Goal: Information Seeking & Learning: Find contact information

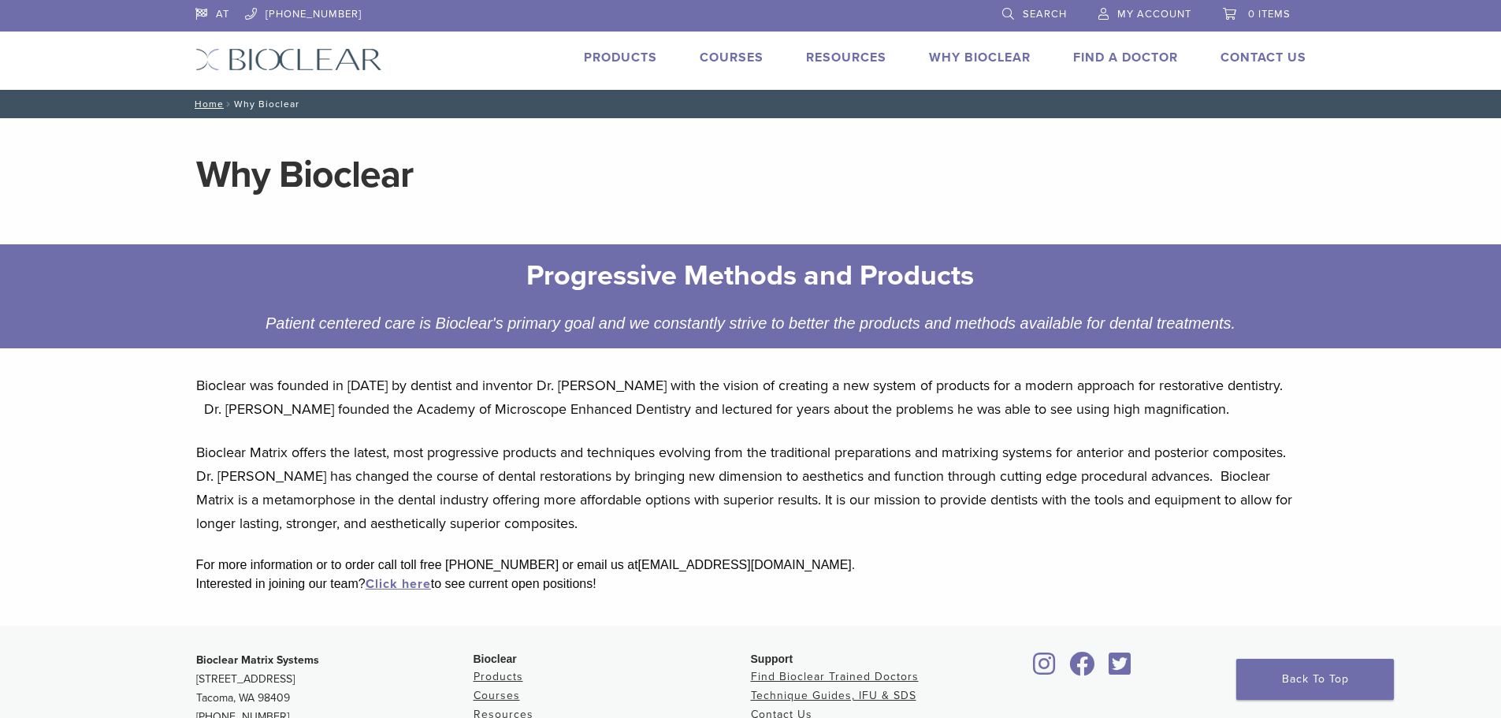
click at [982, 55] on link "Why Bioclear" at bounding box center [980, 58] width 102 height 16
click at [1141, 54] on link "Find A Doctor" at bounding box center [1125, 58] width 105 height 16
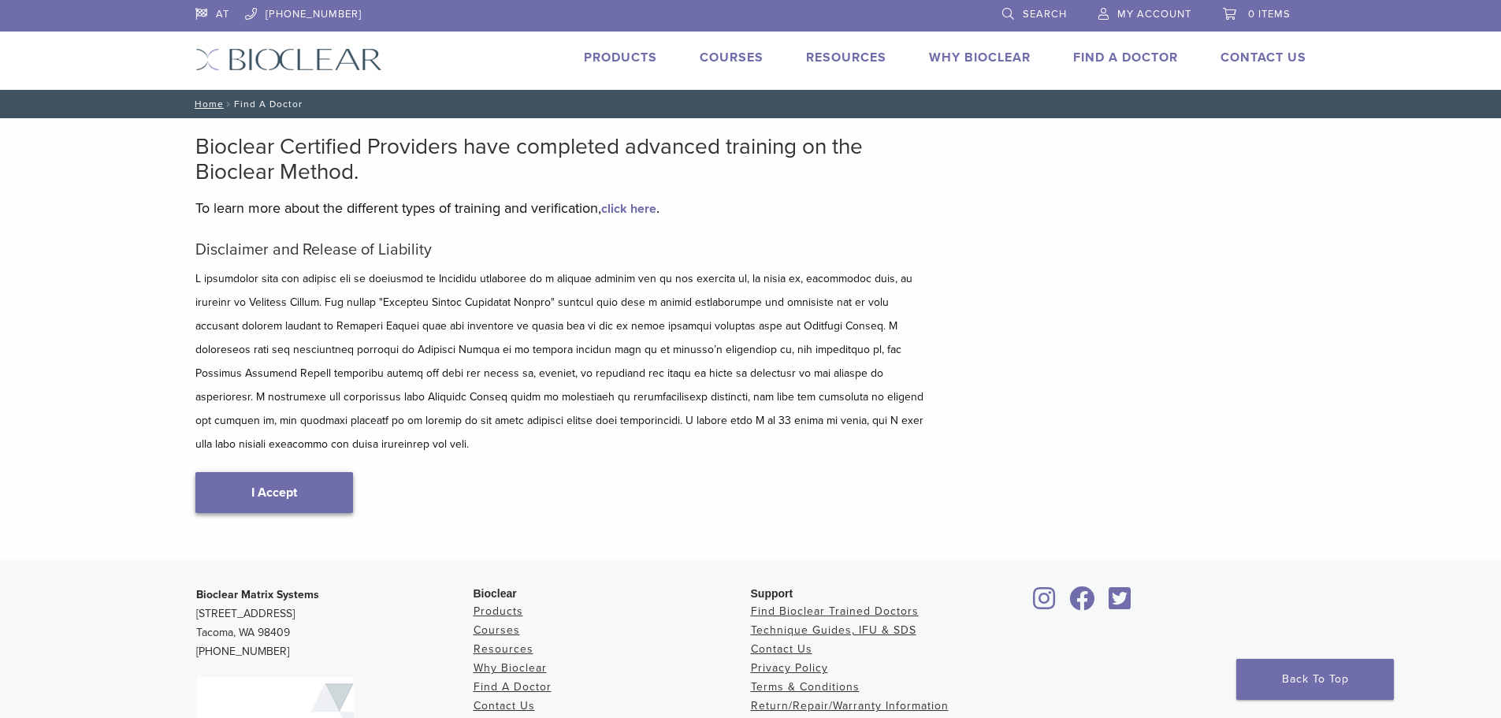
type input "****"
click at [327, 472] on link "I Accept" at bounding box center [274, 492] width 158 height 41
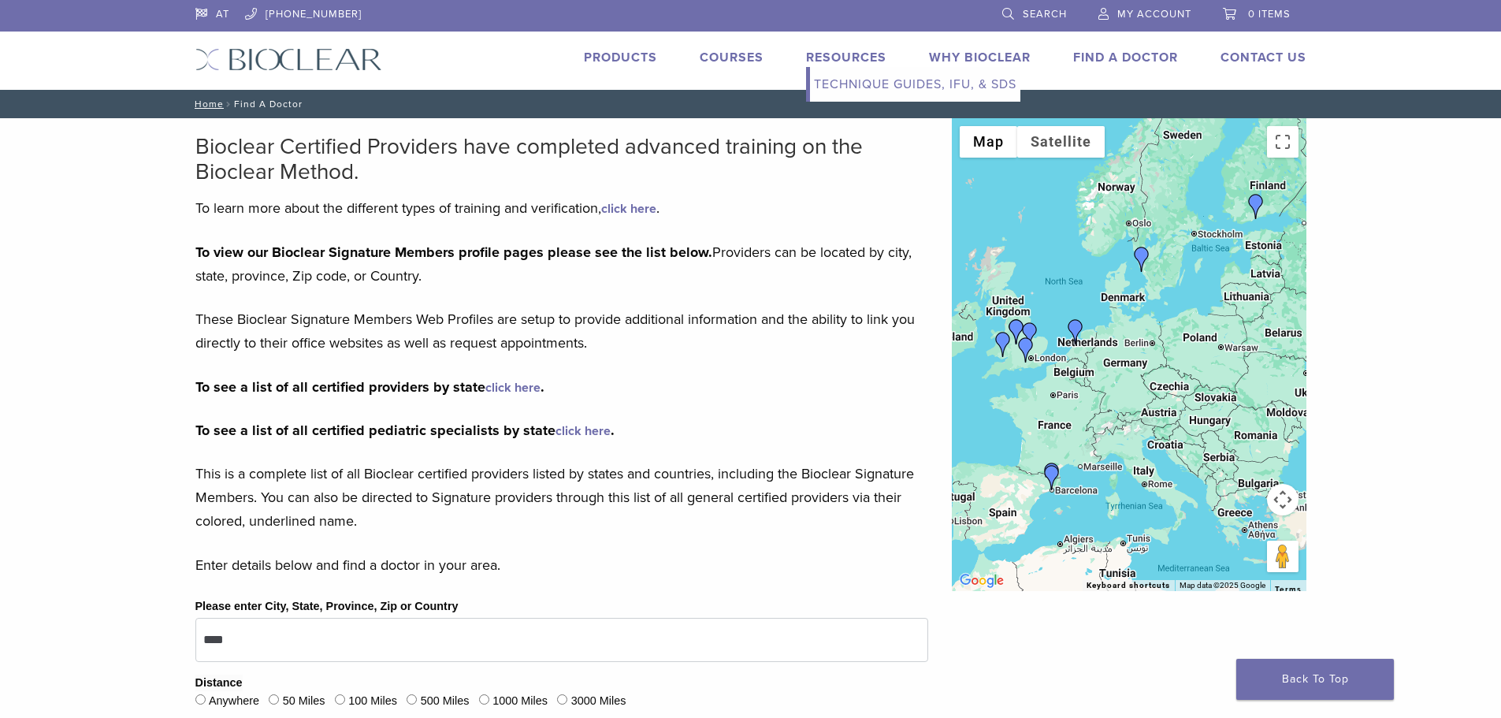
click at [864, 84] on link "Technique Guides, IFU, & SDS" at bounding box center [915, 84] width 210 height 35
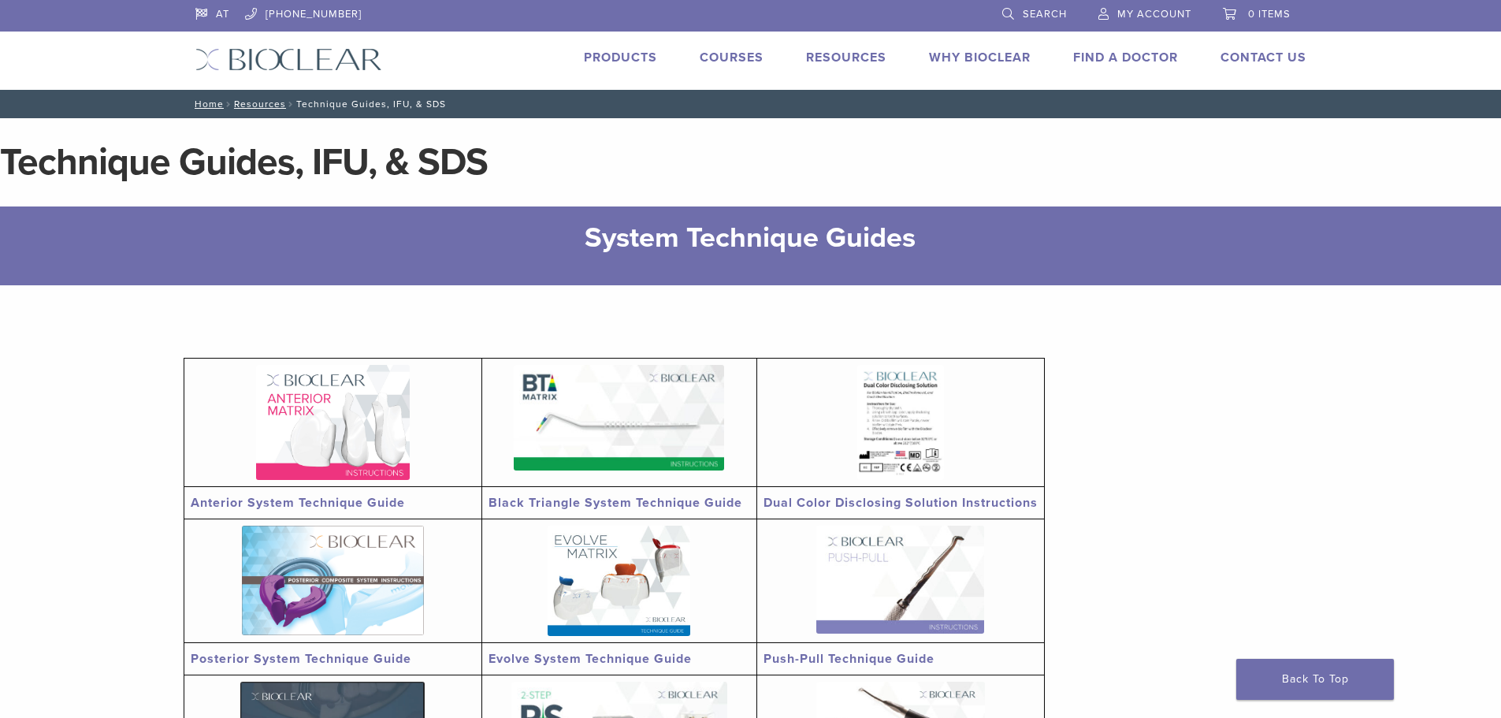
click at [625, 55] on link "Products" at bounding box center [620, 58] width 73 height 16
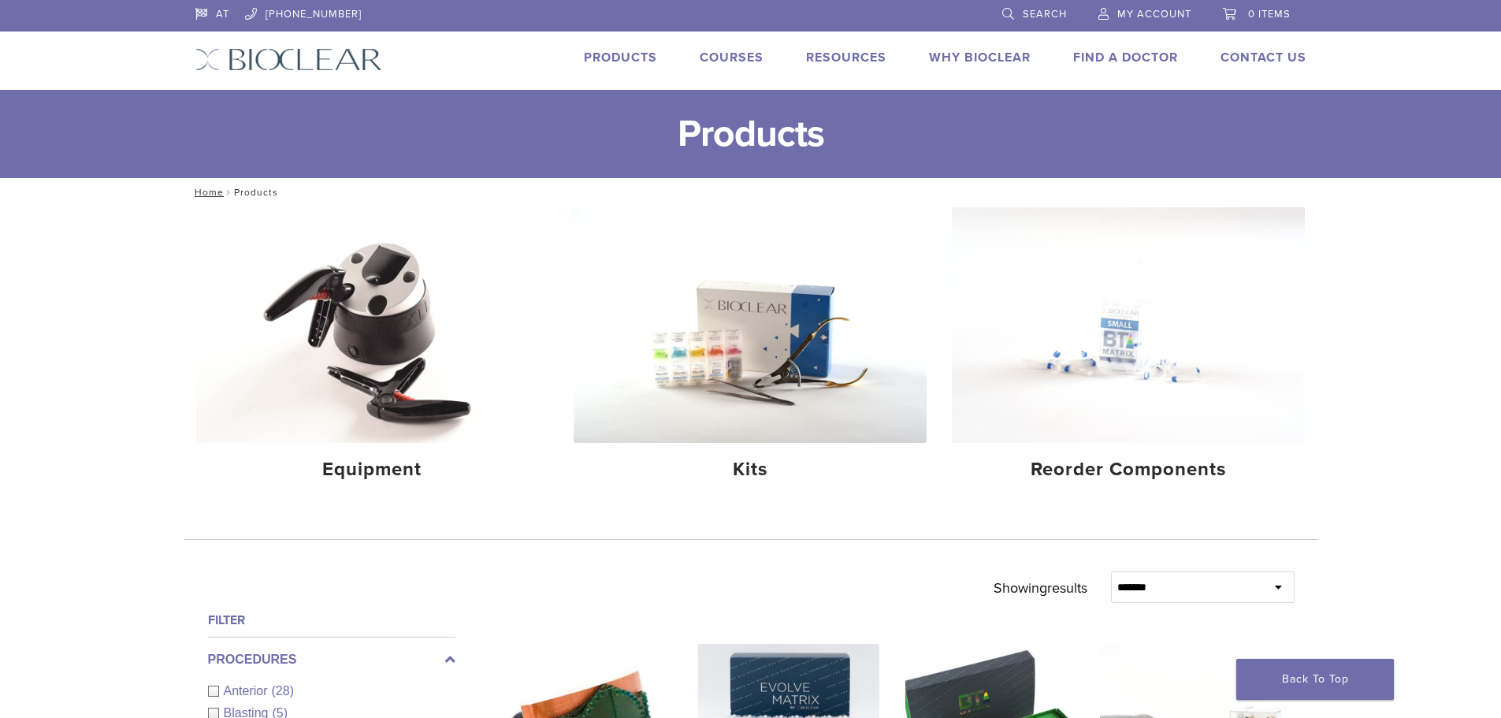
click at [1033, 55] on div "Products Courses Resources Expand child menu Technique Guides, IFU, & SDS Why B…" at bounding box center [856, 59] width 948 height 23
click at [1017, 58] on link "Why Bioclear" at bounding box center [980, 58] width 102 height 16
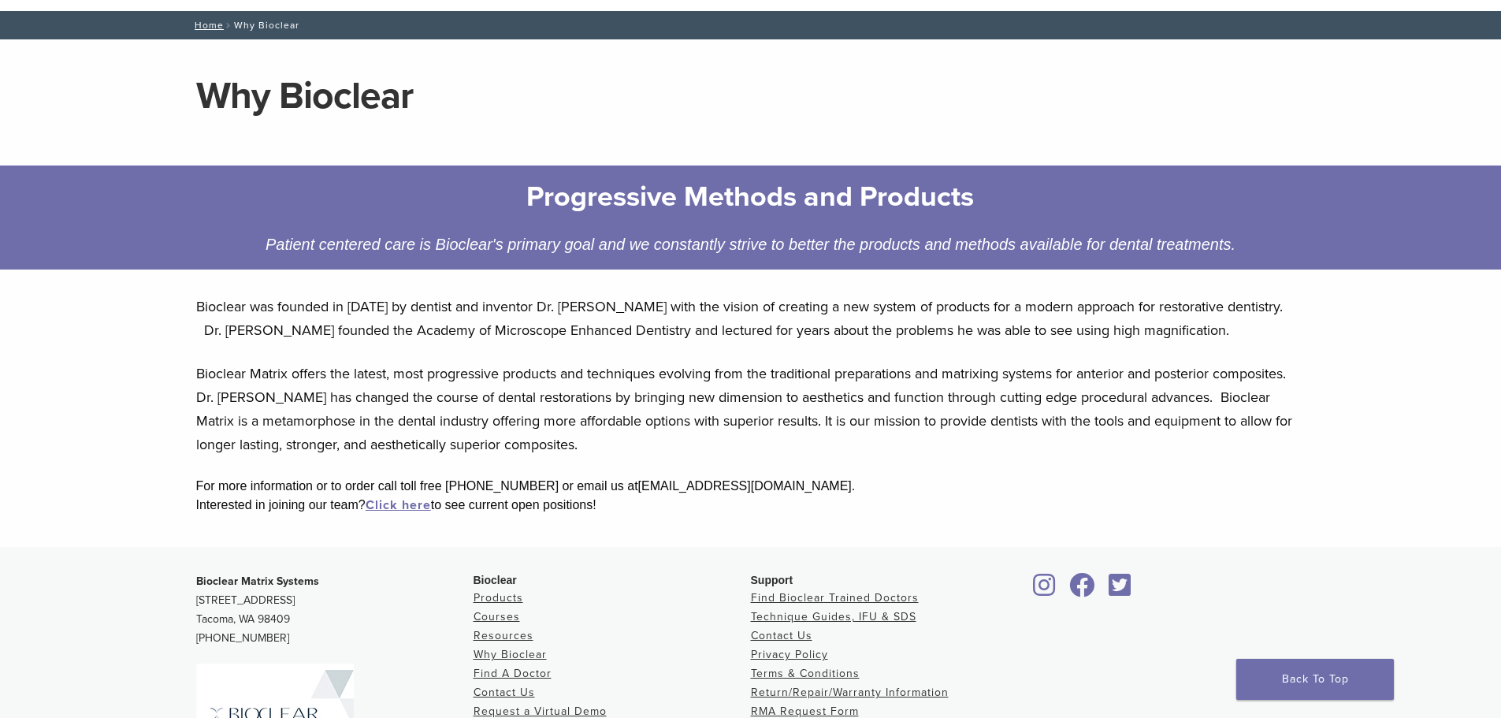
scroll to position [236, 0]
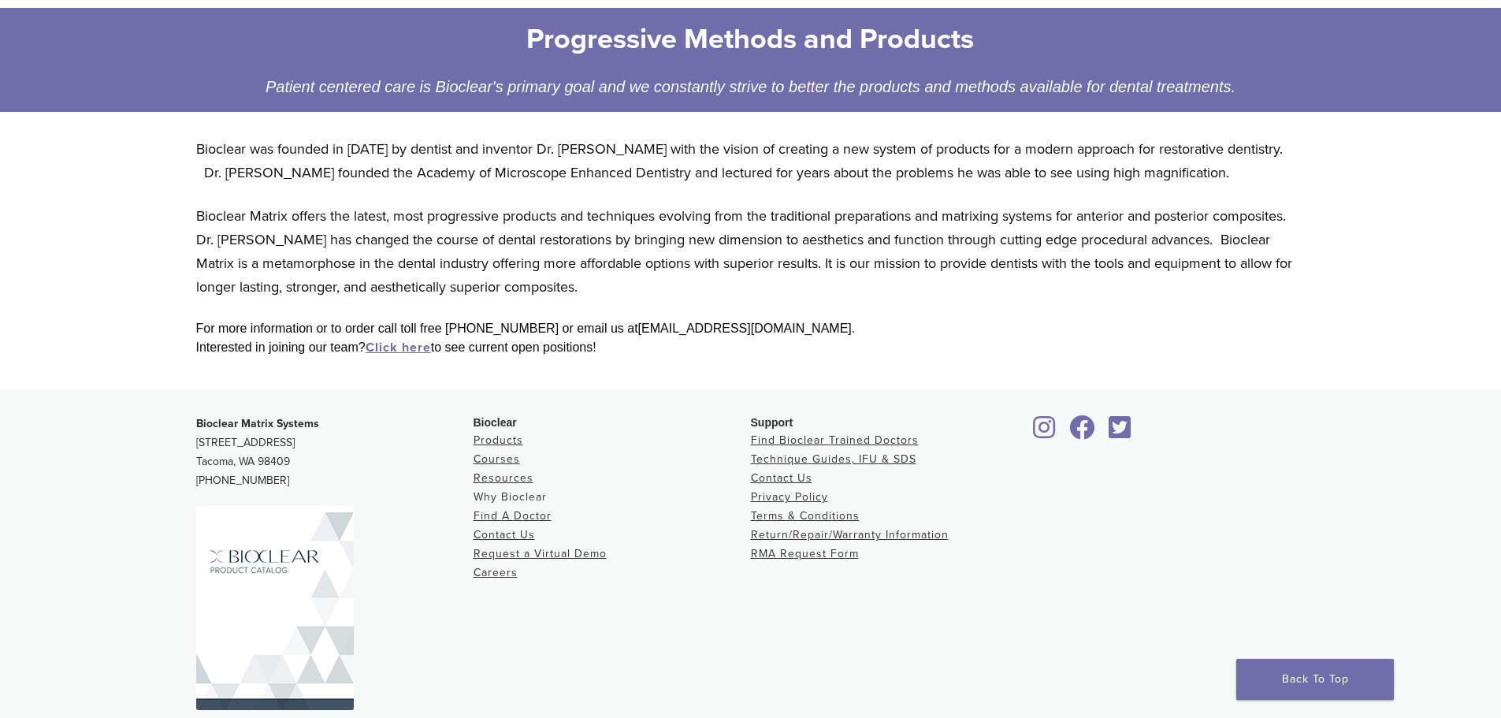
click at [531, 495] on link "Why Bioclear" at bounding box center [510, 496] width 73 height 13
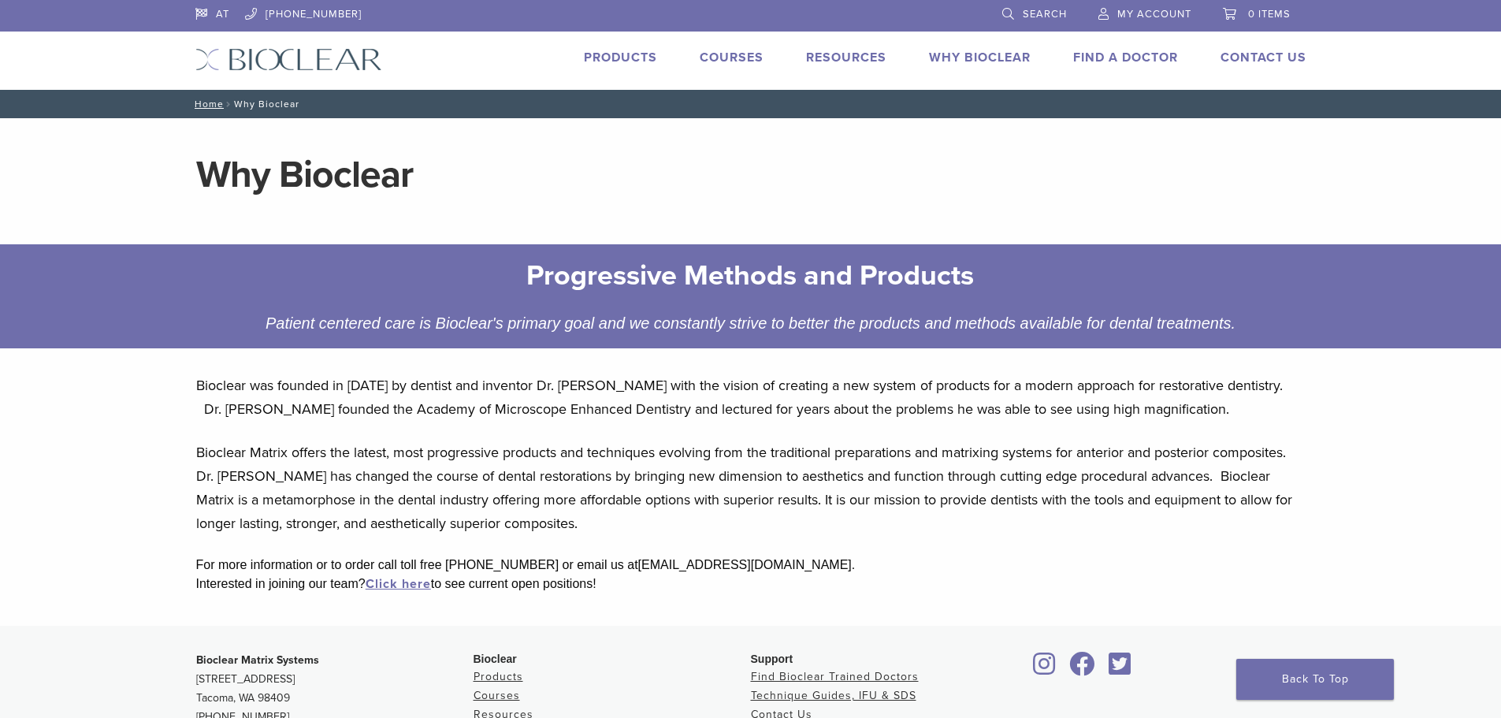
click at [620, 54] on link "Products" at bounding box center [620, 58] width 73 height 16
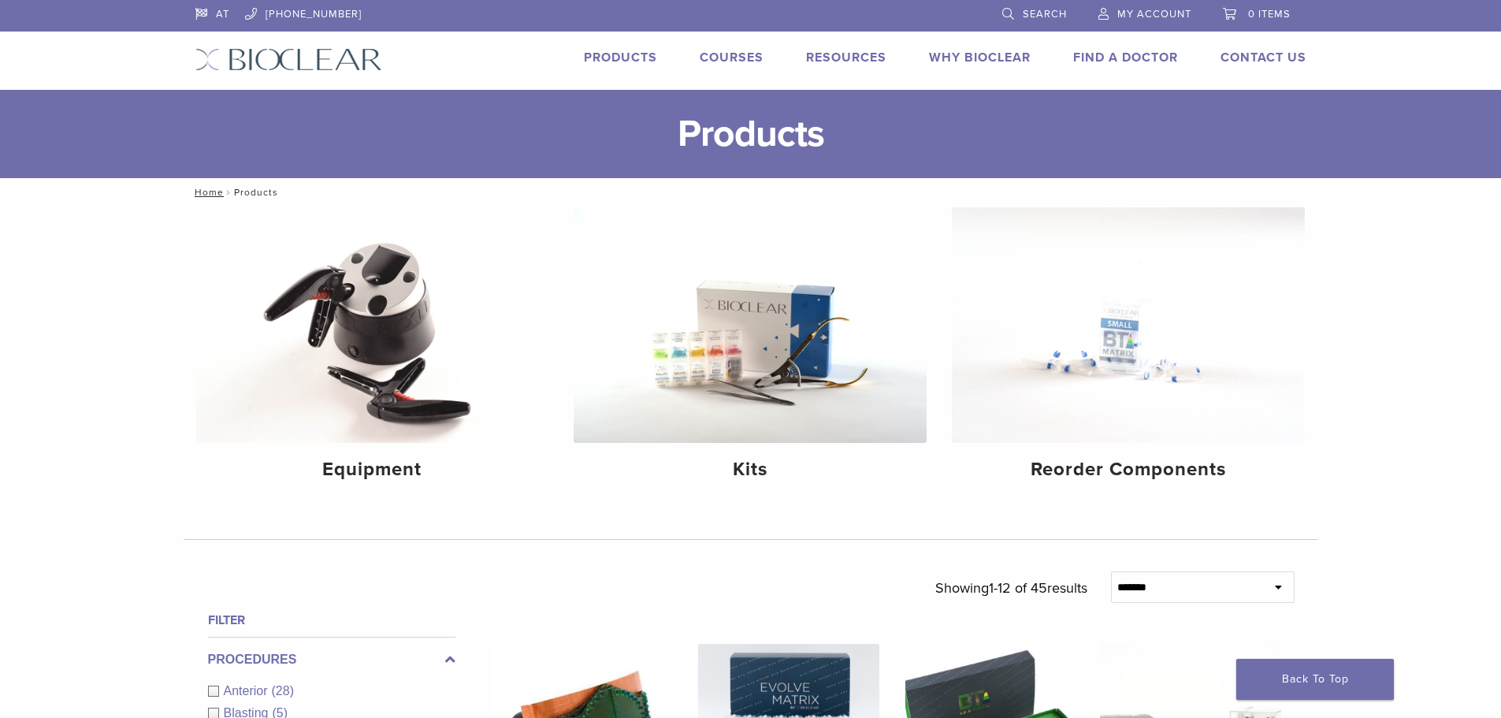
click at [746, 60] on link "Courses" at bounding box center [732, 58] width 64 height 16
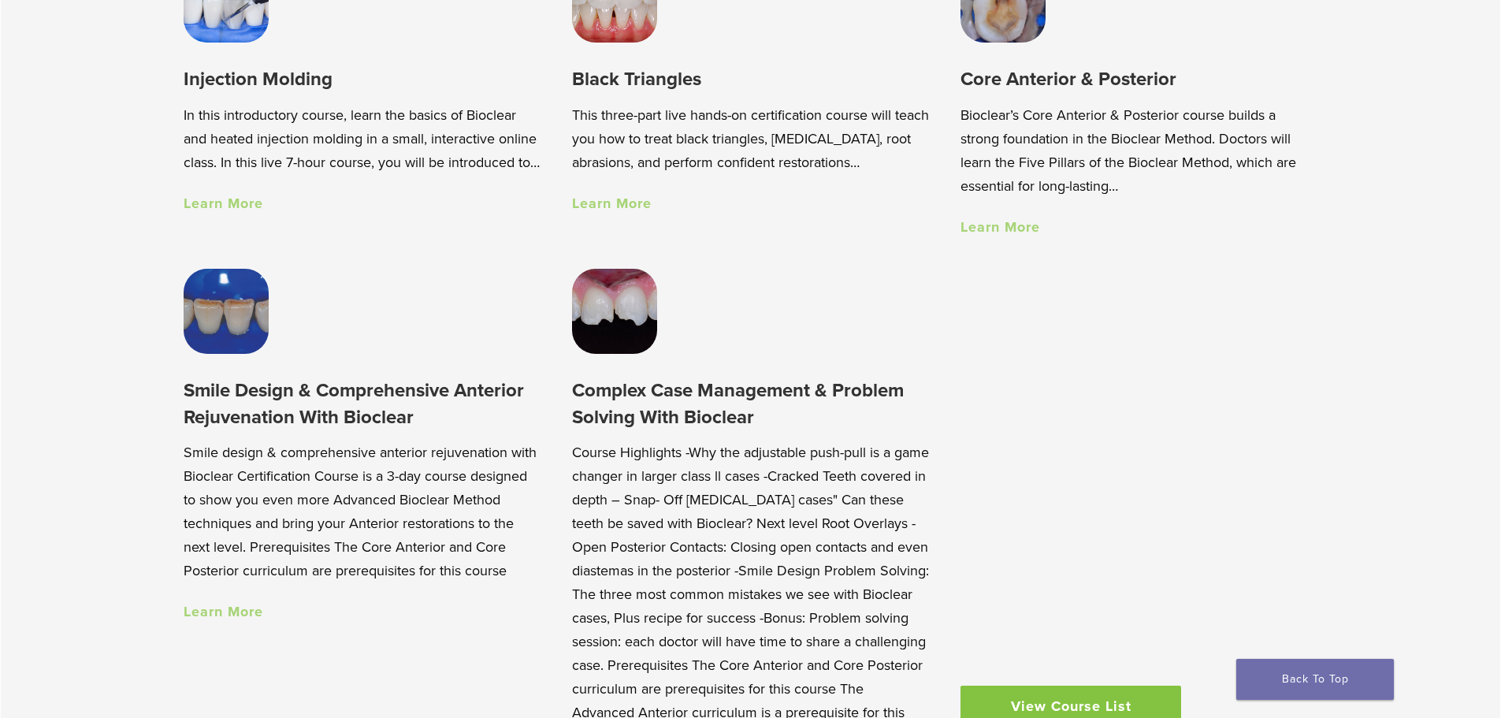
scroll to position [1368, 0]
click at [1024, 231] on link "Learn More" at bounding box center [1001, 227] width 80 height 17
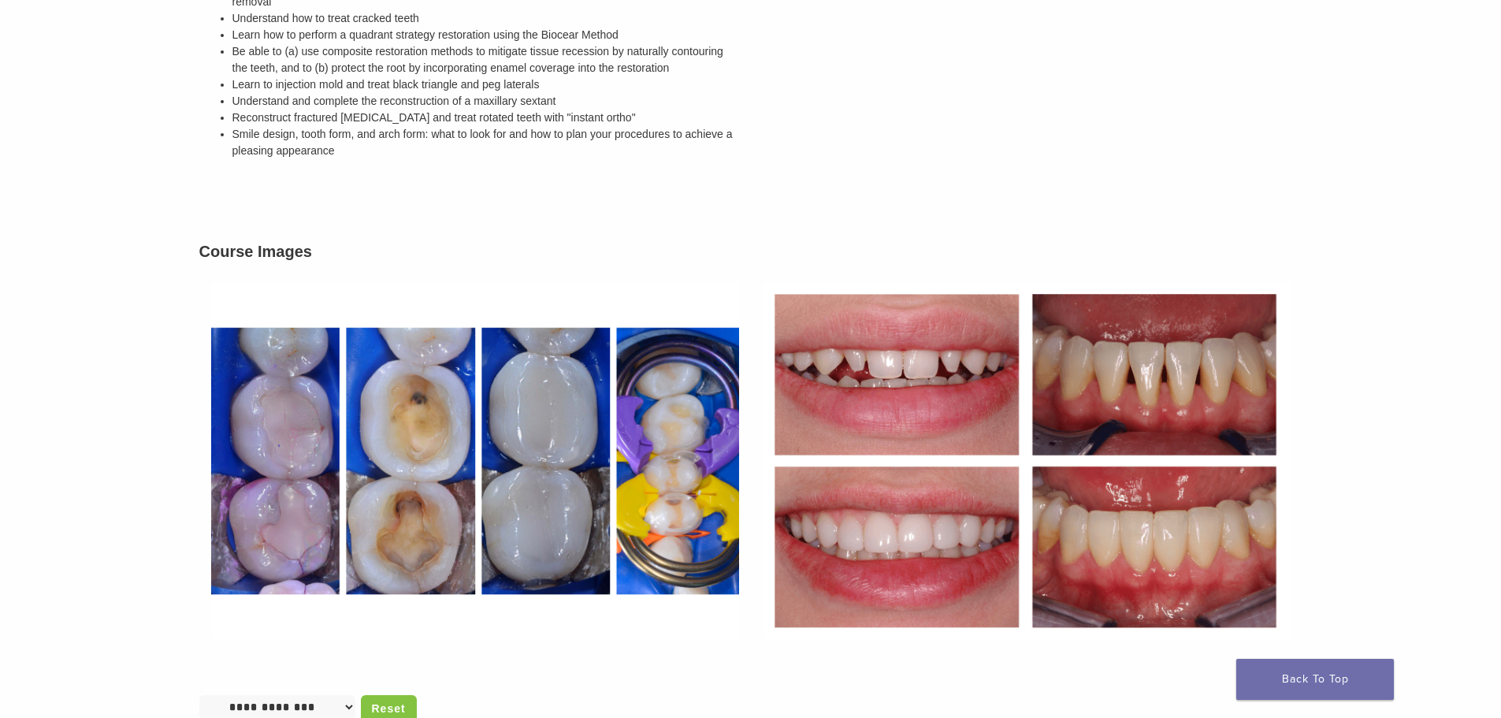
scroll to position [59, 0]
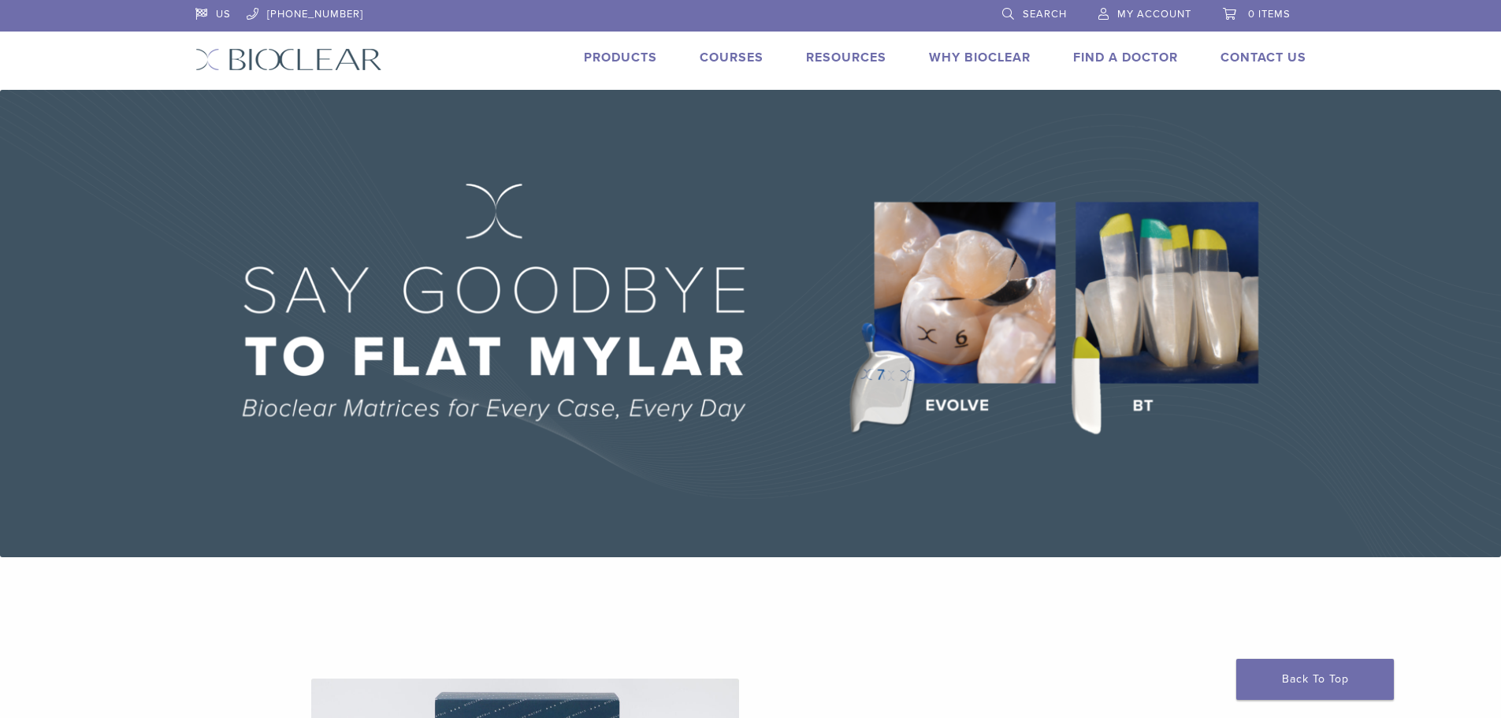
click at [1124, 61] on link "Find A Doctor" at bounding box center [1125, 58] width 105 height 16
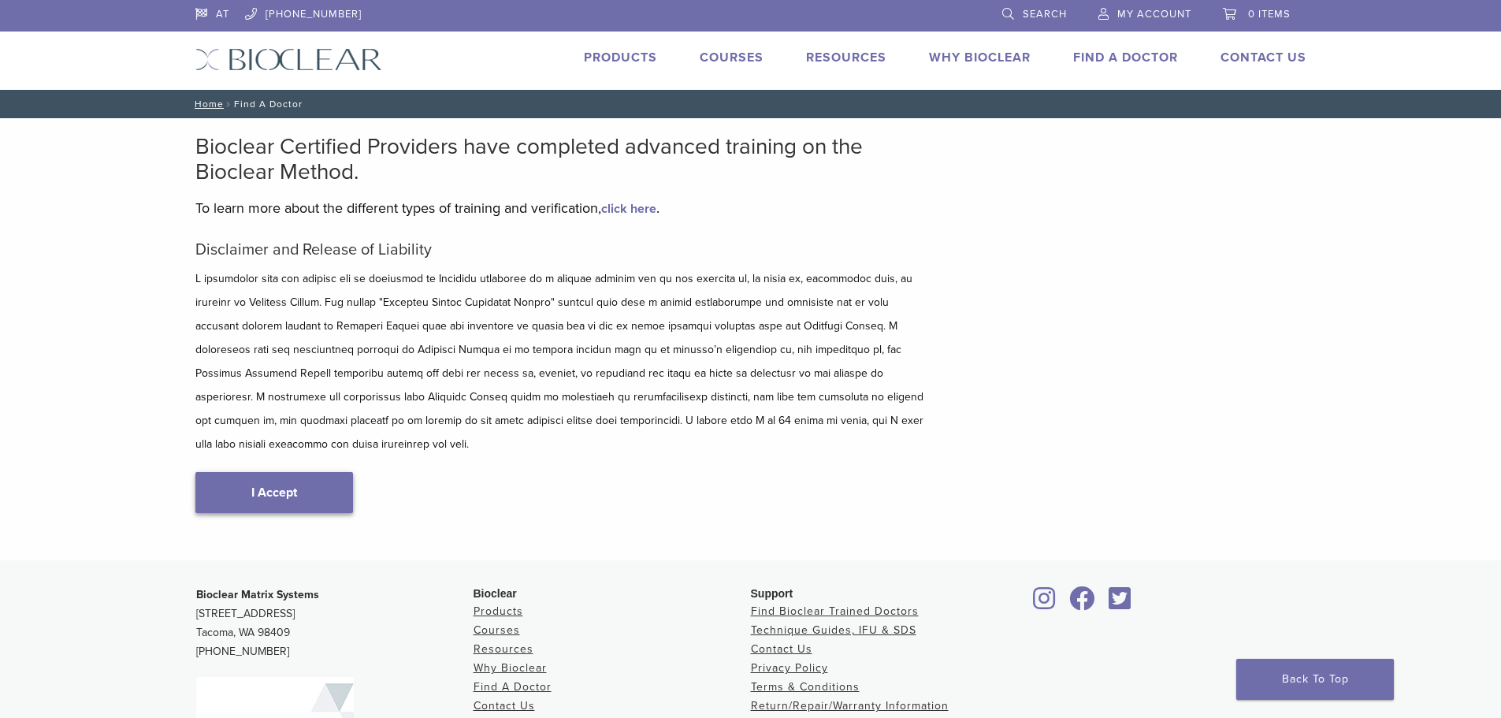
click at [309, 472] on link "I Accept" at bounding box center [274, 492] width 158 height 41
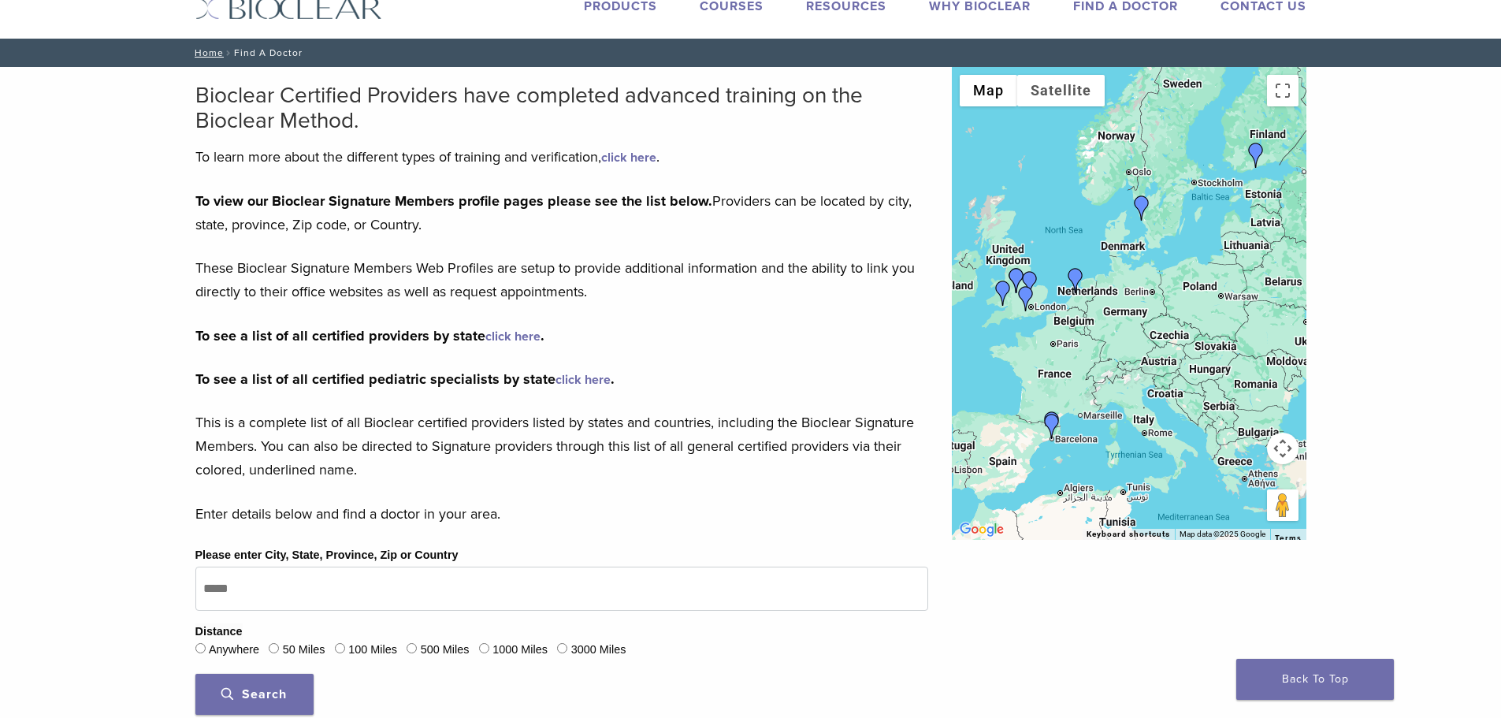
scroll to position [79, 0]
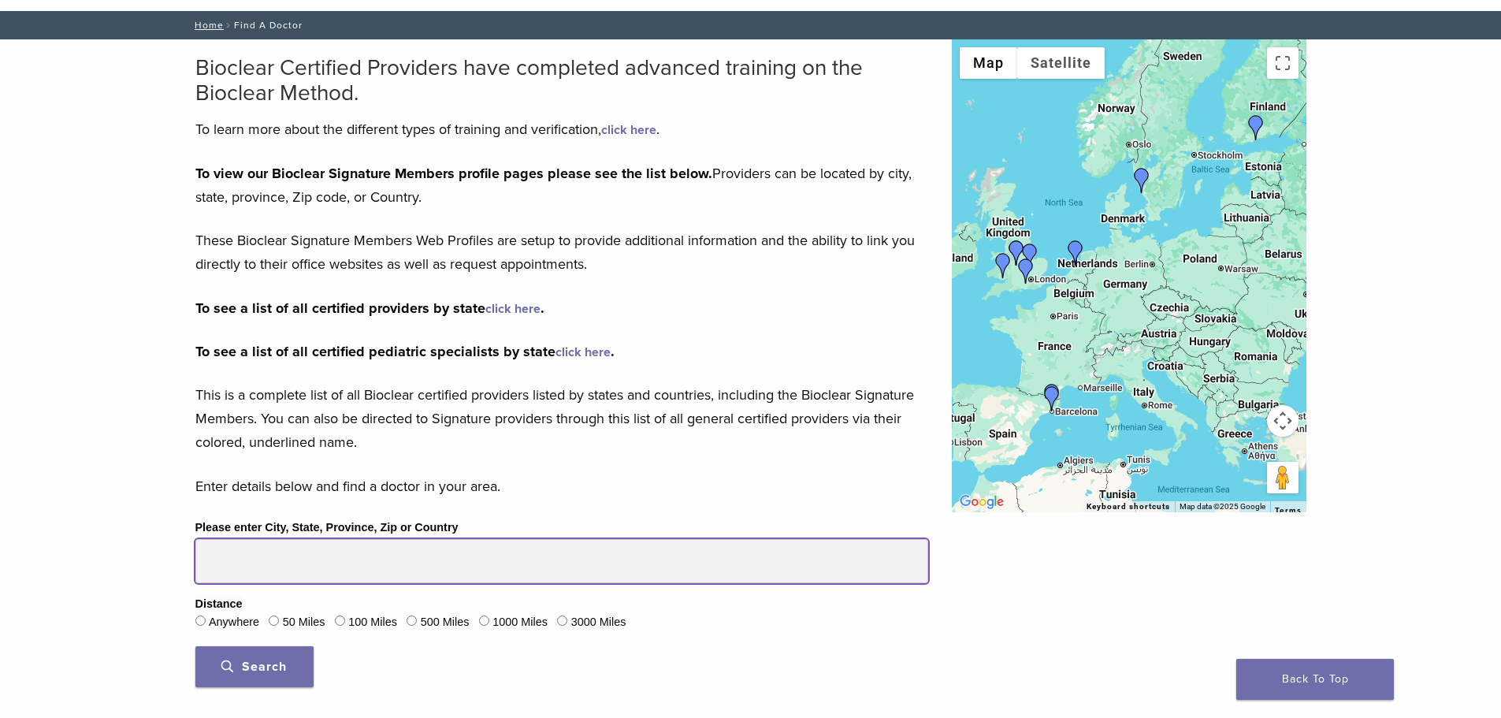
click at [423, 571] on input "Please enter City, State, Province, Zip or Country" at bounding box center [561, 561] width 733 height 44
click at [195, 646] on button "Search" at bounding box center [254, 666] width 118 height 41
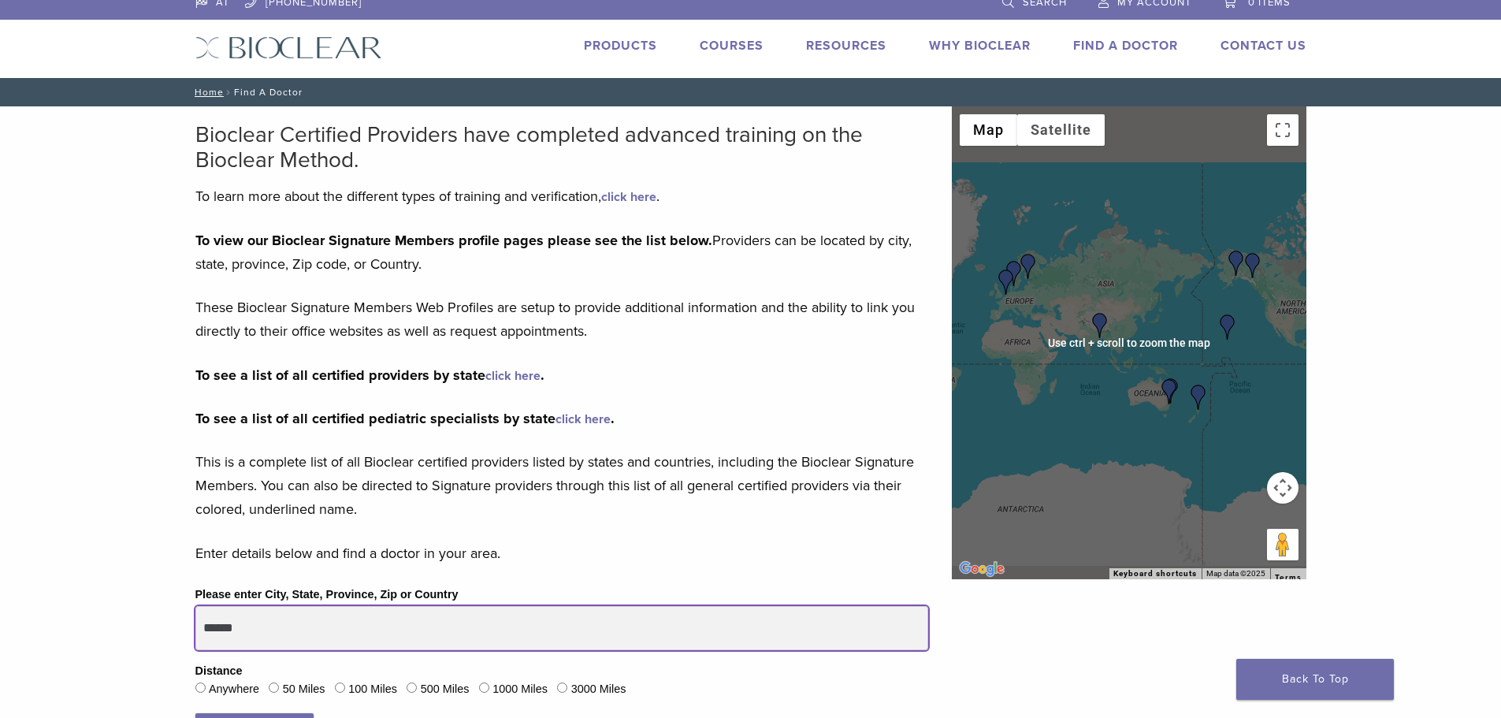
scroll to position [0, 0]
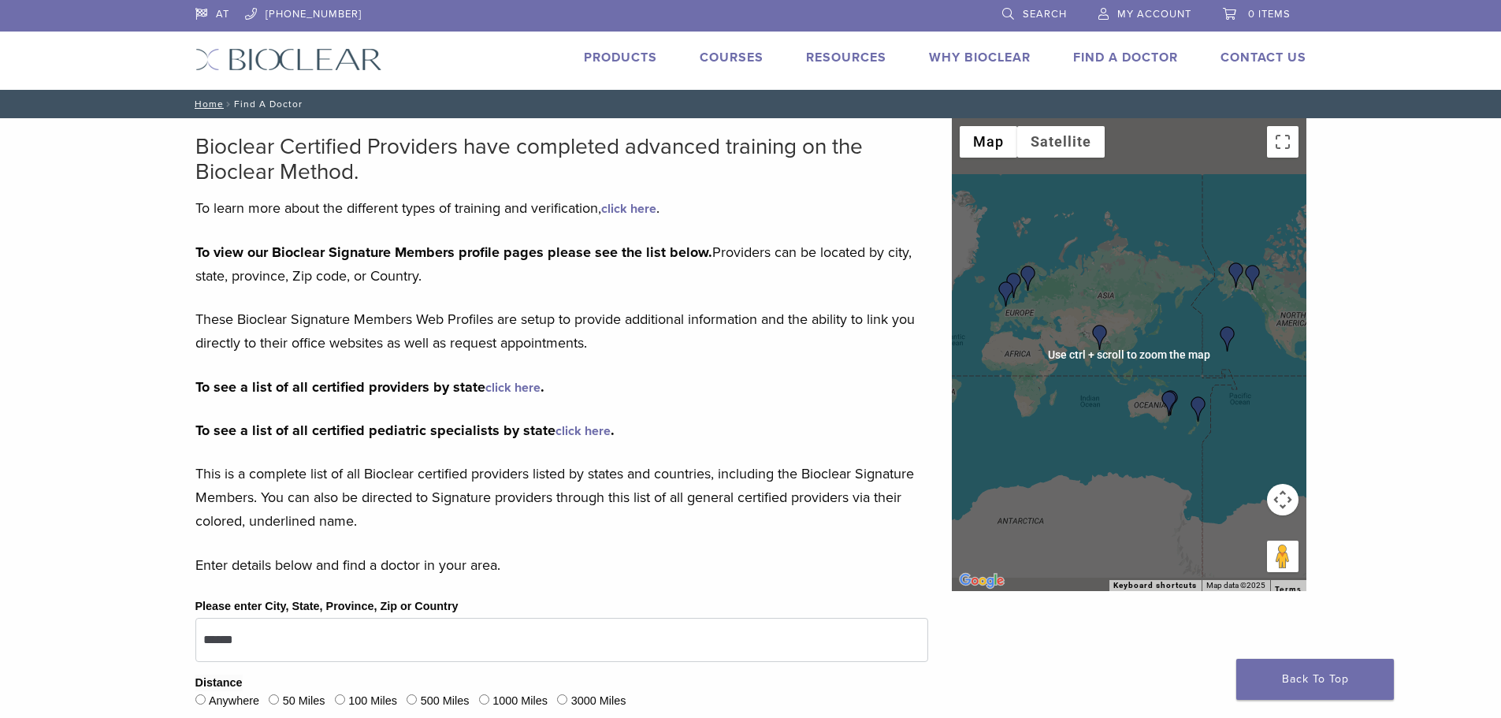
click at [1128, 348] on div at bounding box center [1129, 354] width 355 height 473
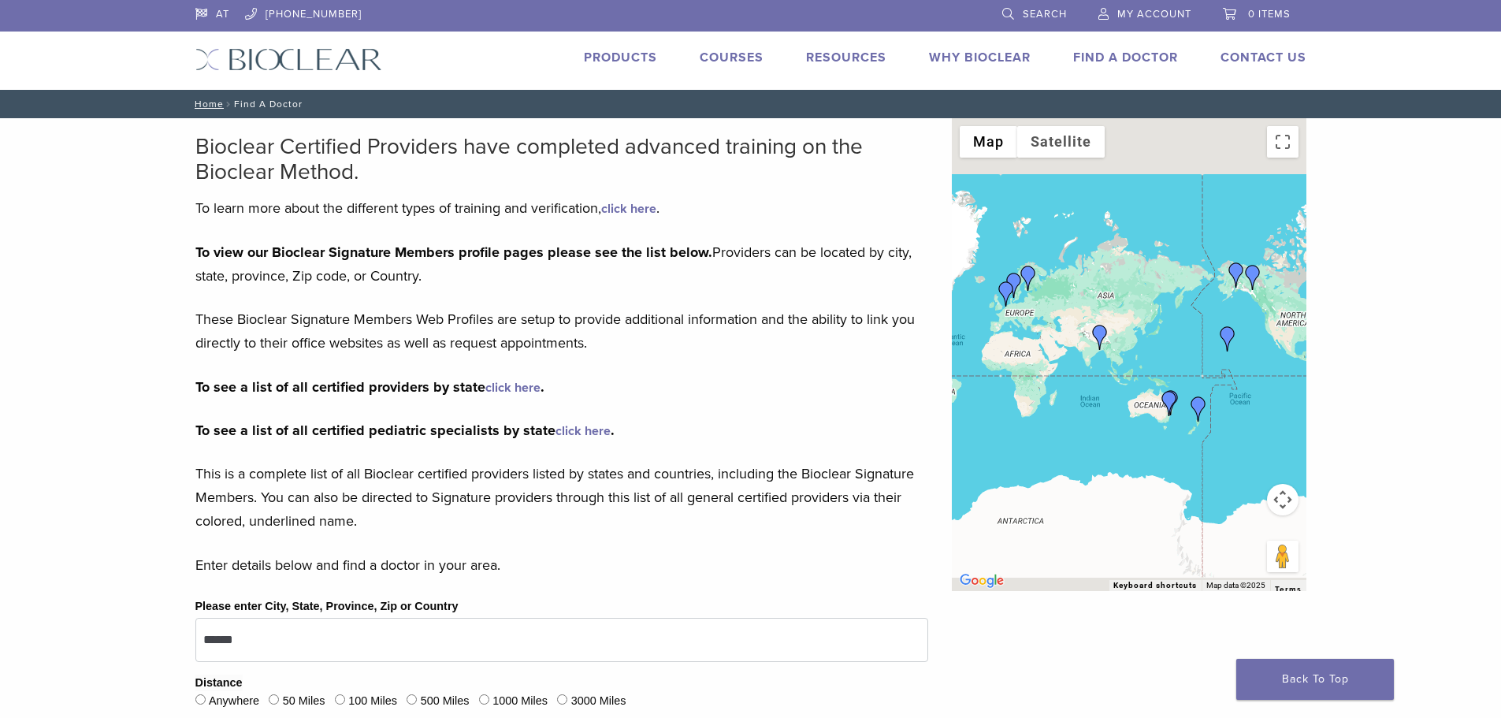
click at [1103, 348] on img "Dr. Disha Agarwal" at bounding box center [1100, 337] width 25 height 25
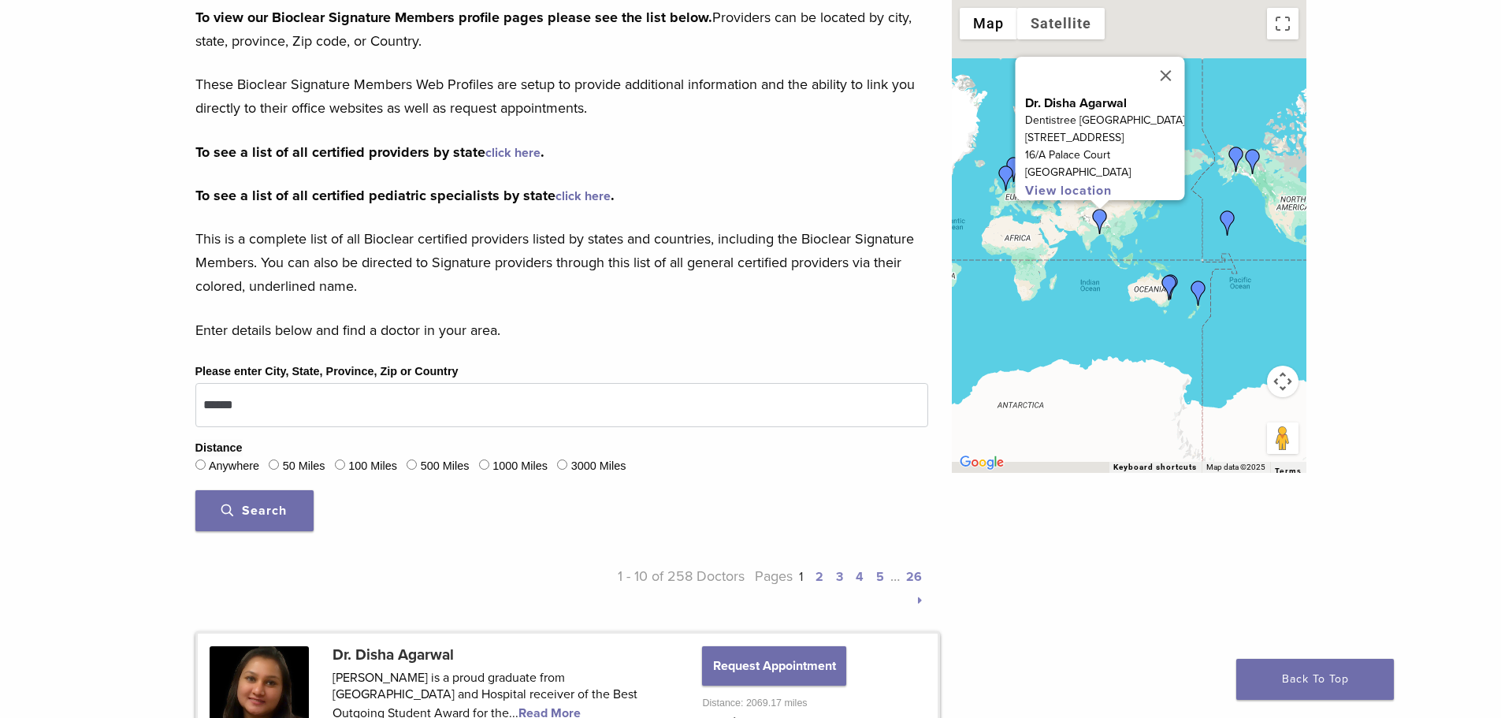
scroll to position [201, 0]
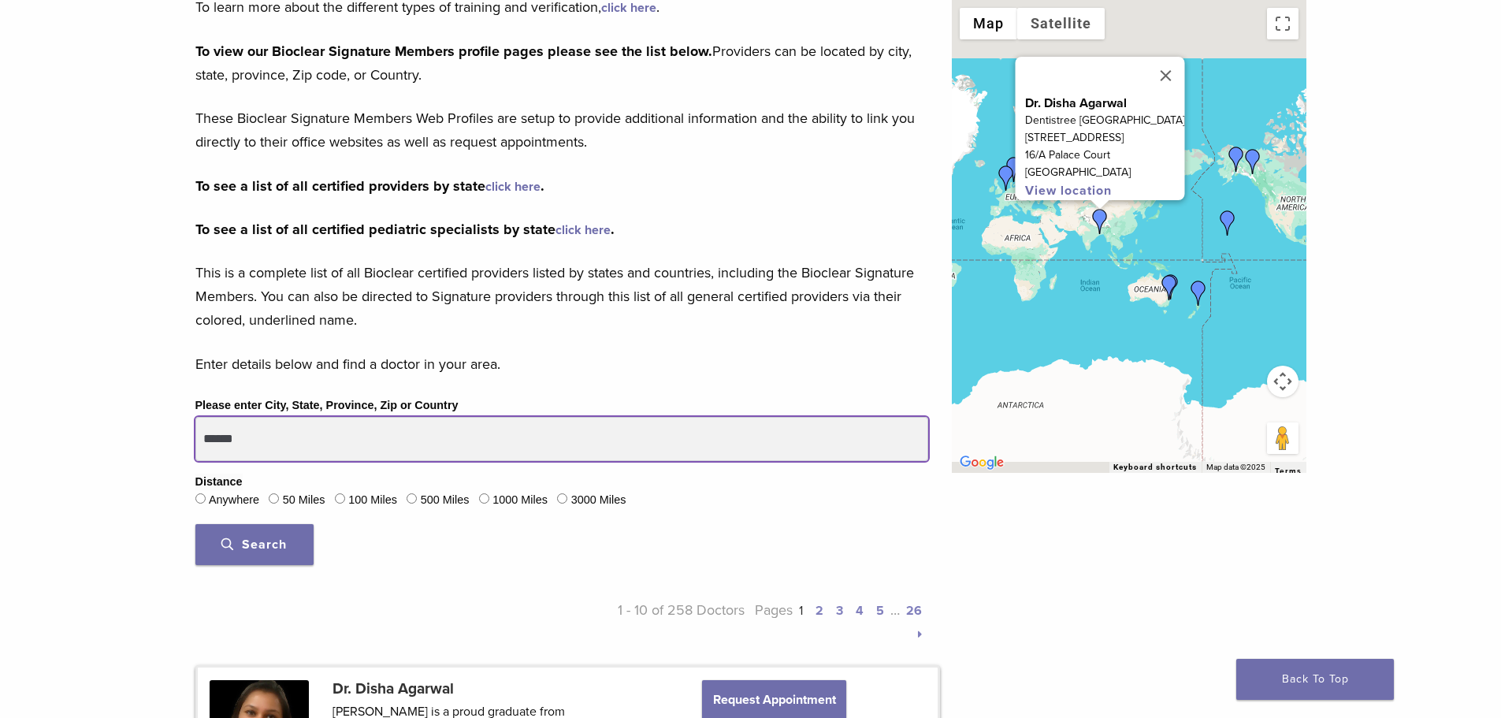
click at [377, 429] on input "******" at bounding box center [561, 439] width 733 height 44
click at [195, 524] on button "Search" at bounding box center [254, 544] width 118 height 41
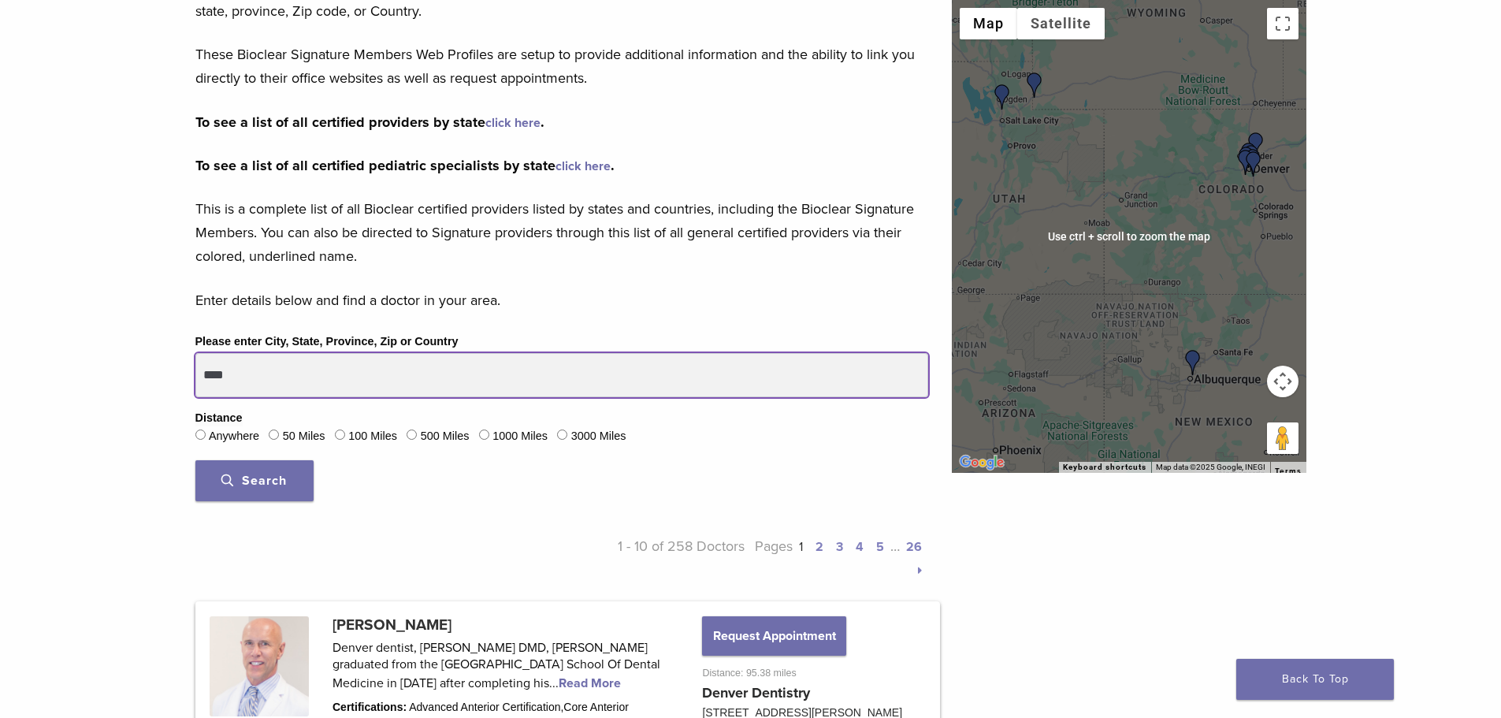
scroll to position [280, 0]
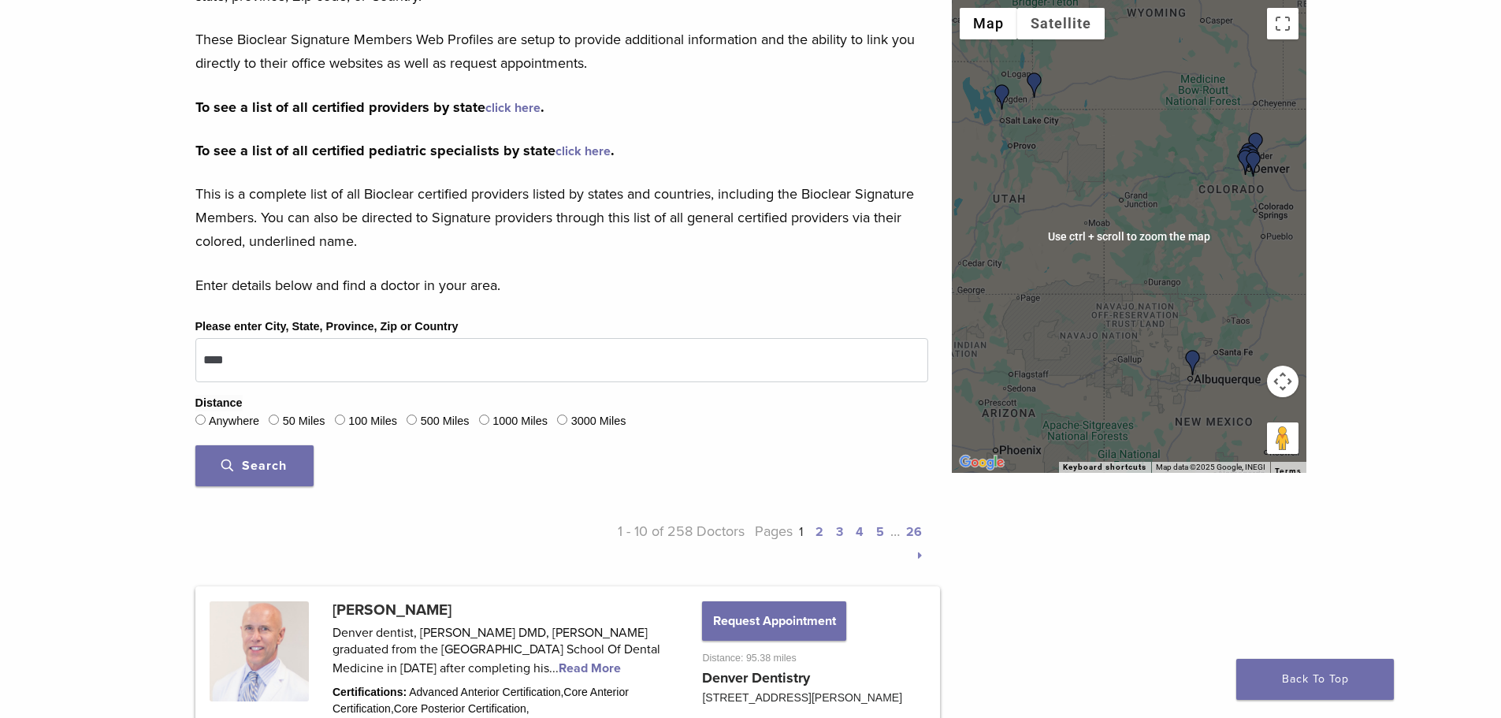
click at [1054, 291] on div at bounding box center [1129, 236] width 355 height 473
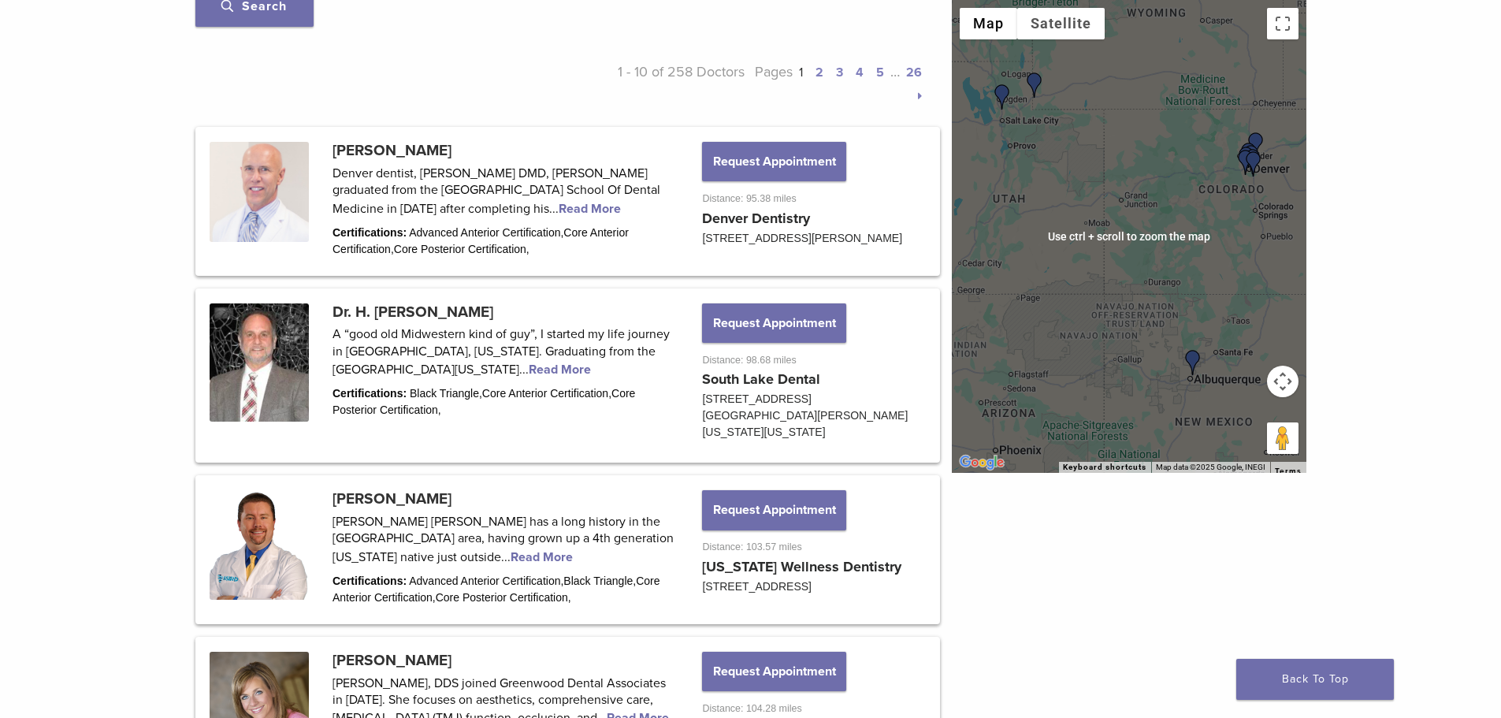
scroll to position [753, 0]
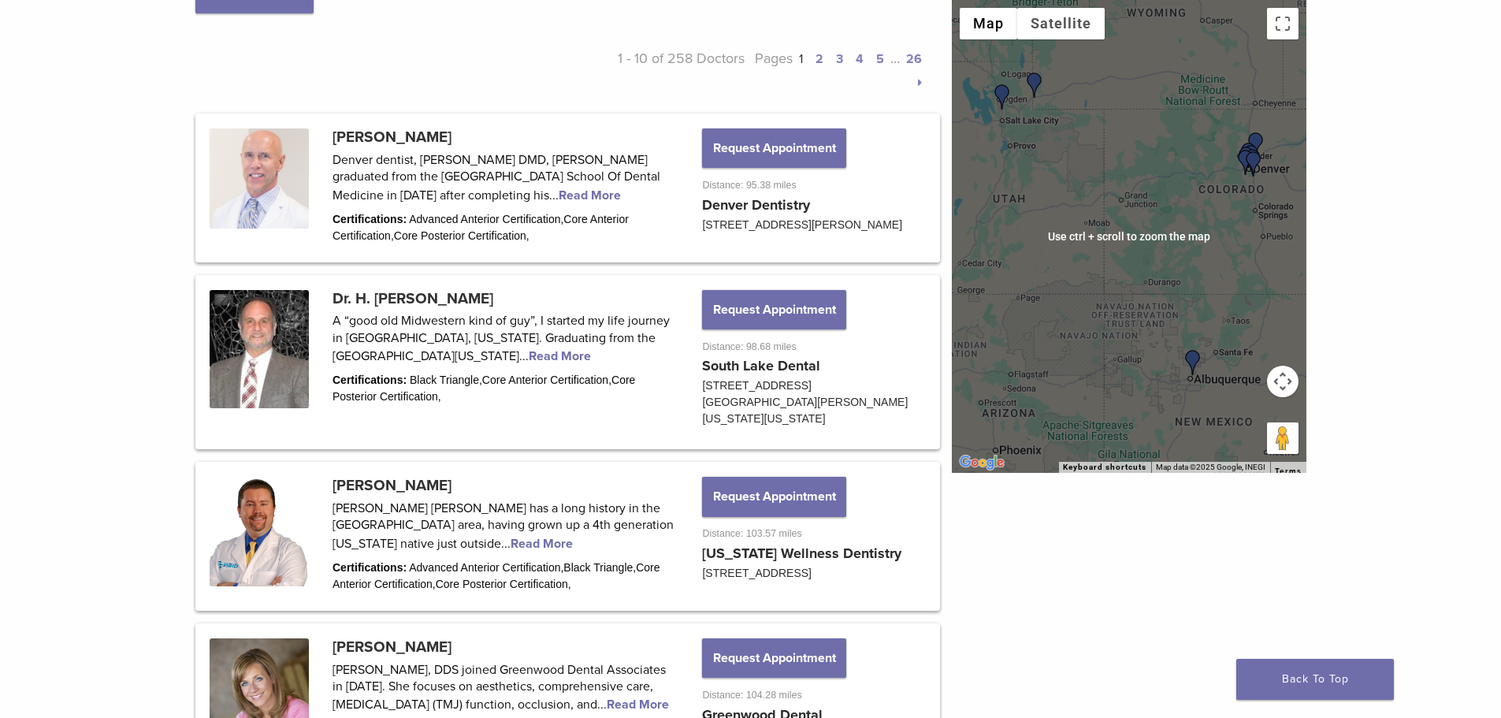
click at [1179, 139] on div at bounding box center [1129, 236] width 355 height 473
click at [1108, 251] on div at bounding box center [1129, 236] width 355 height 473
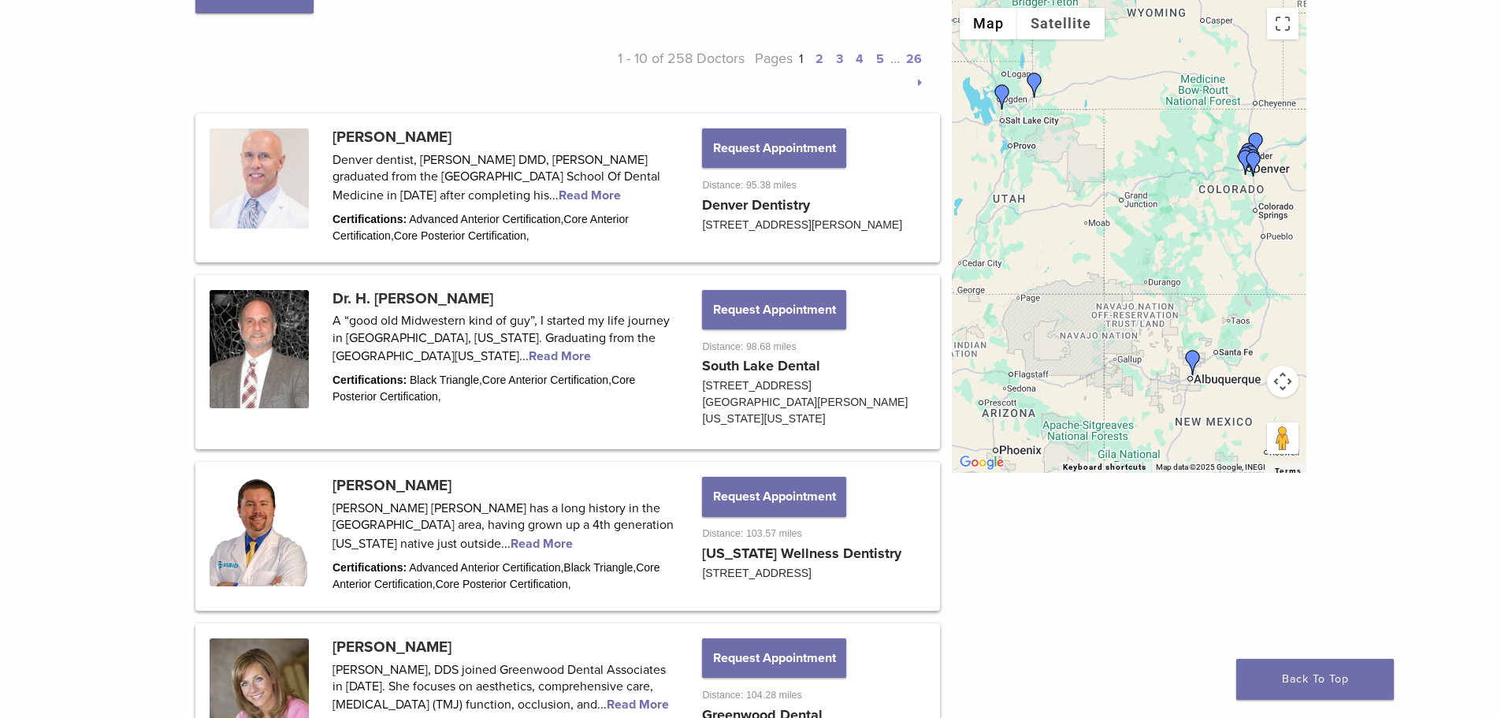
click at [1104, 246] on div at bounding box center [1129, 236] width 355 height 473
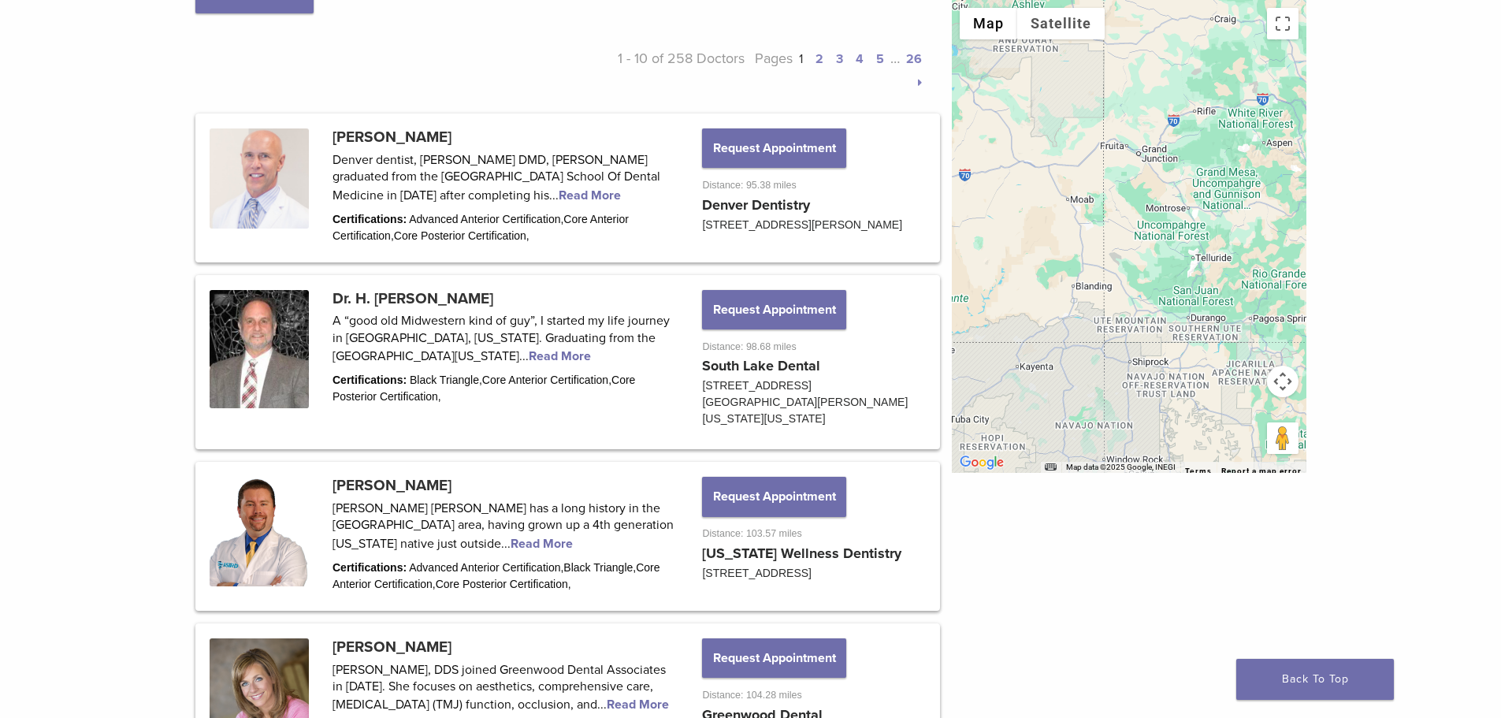
click at [1104, 246] on div at bounding box center [1129, 236] width 355 height 473
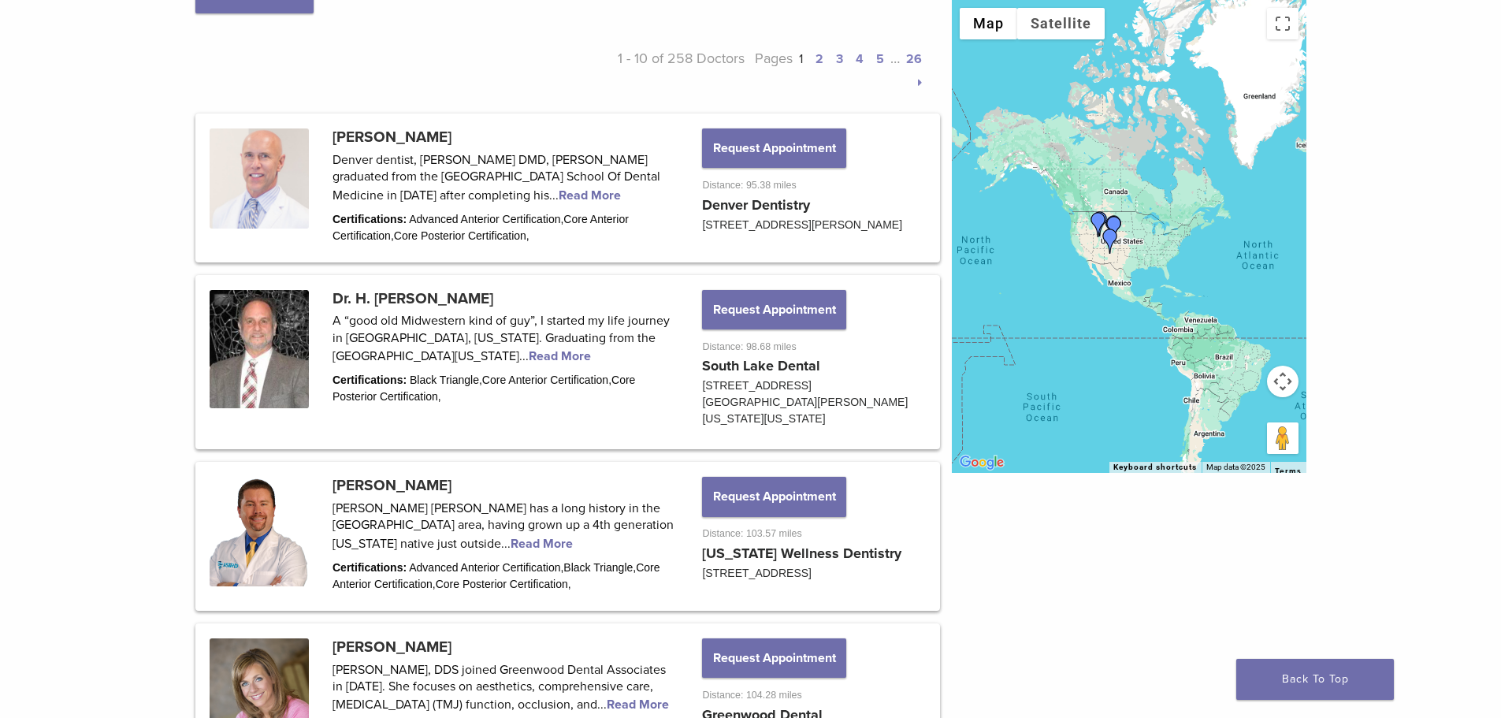
scroll to position [506, 0]
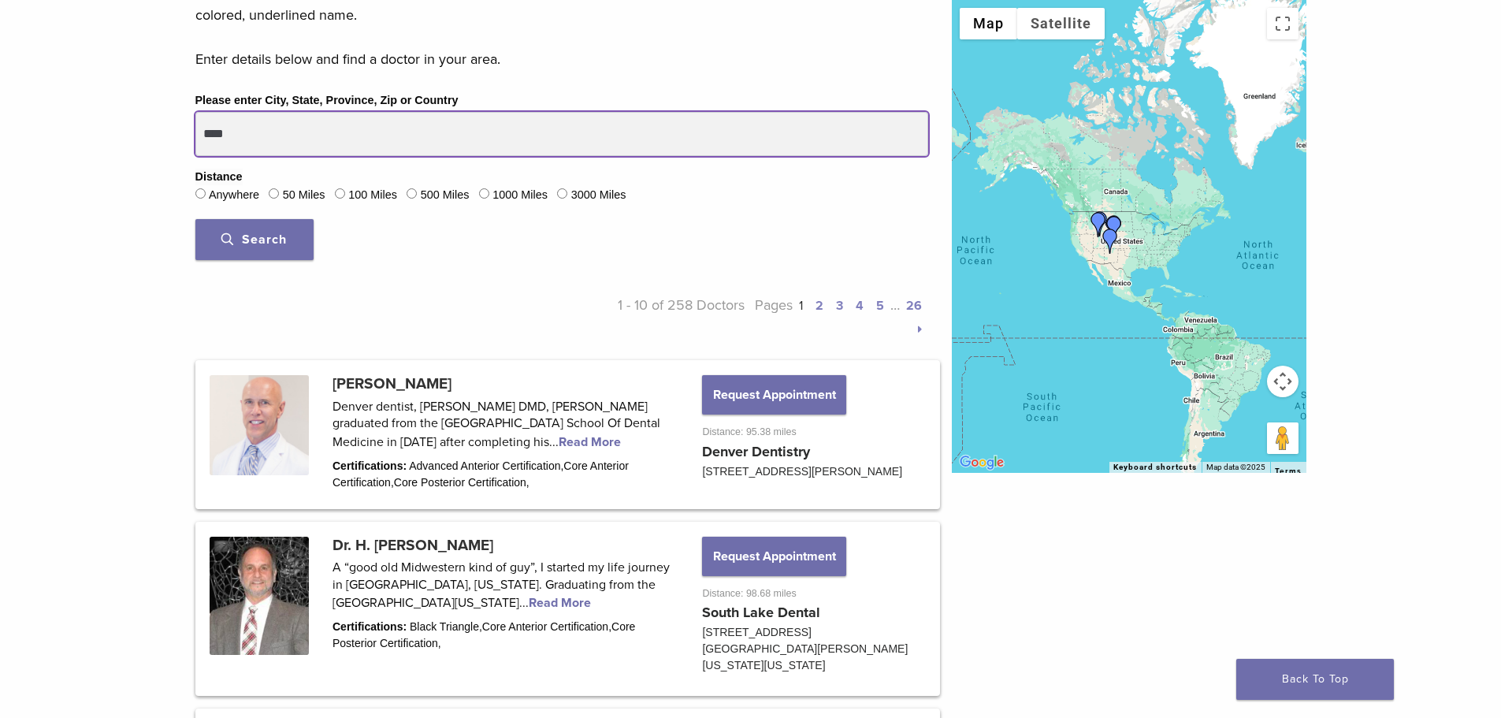
click at [475, 126] on input "****" at bounding box center [561, 134] width 733 height 44
type input "*"
click at [195, 219] on button "Search" at bounding box center [254, 239] width 118 height 41
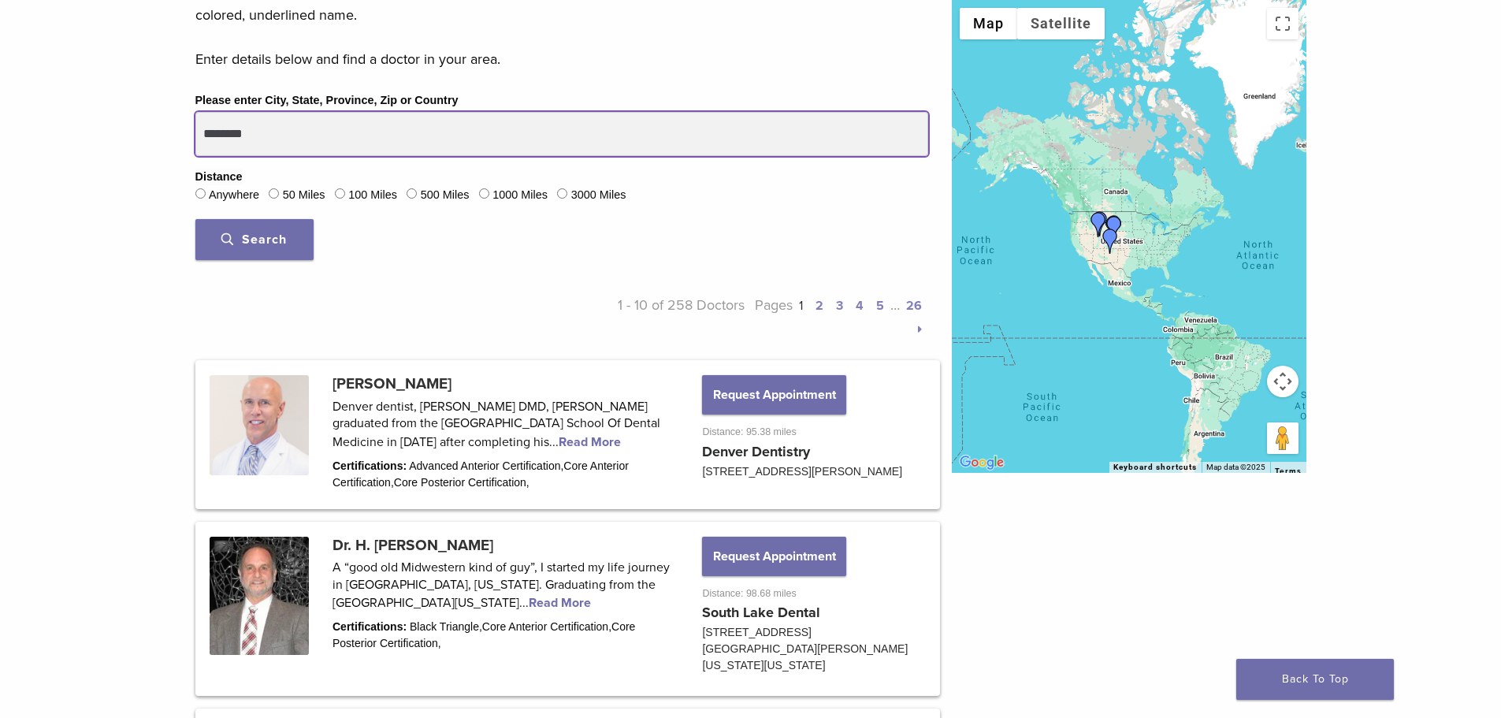
scroll to position [457, 0]
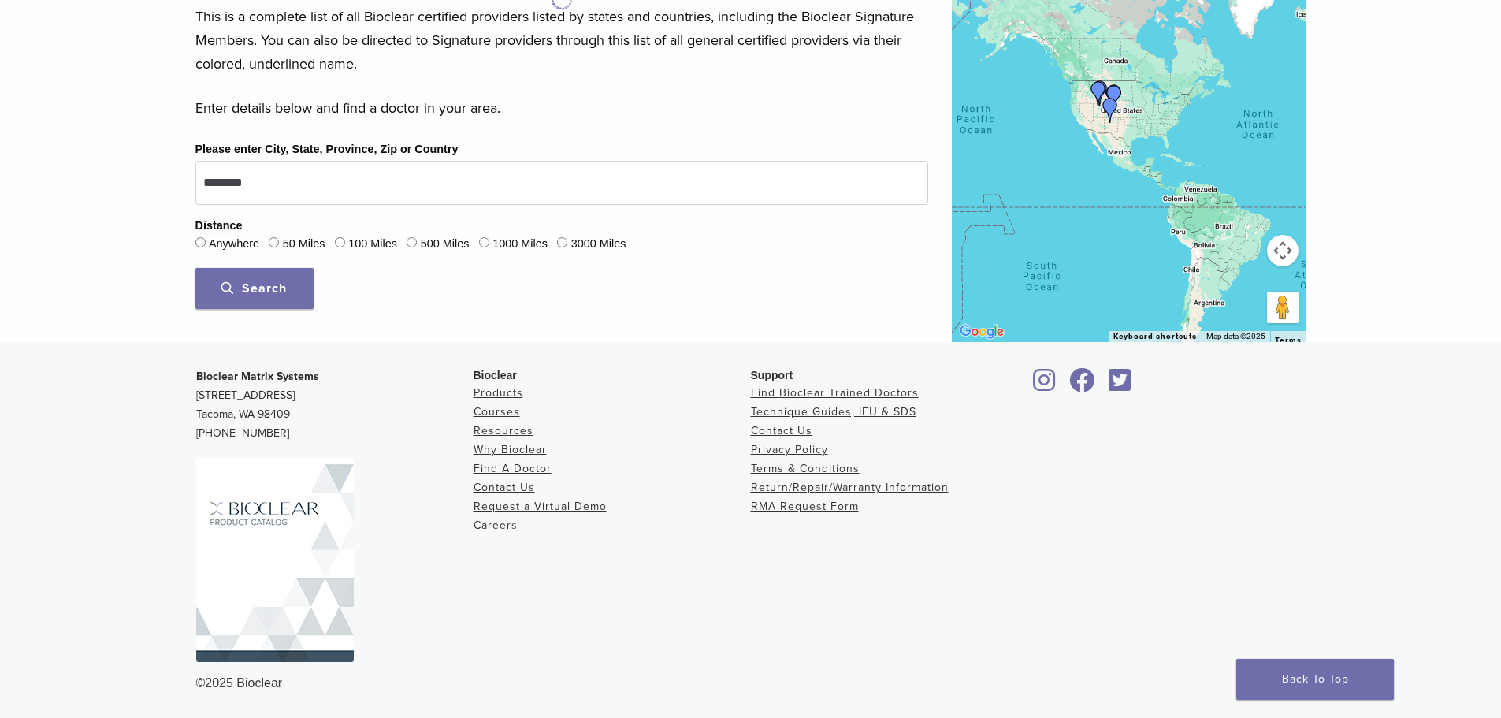
click at [244, 298] on button "Search" at bounding box center [254, 288] width 118 height 41
click at [252, 279] on button "Search" at bounding box center [254, 288] width 118 height 41
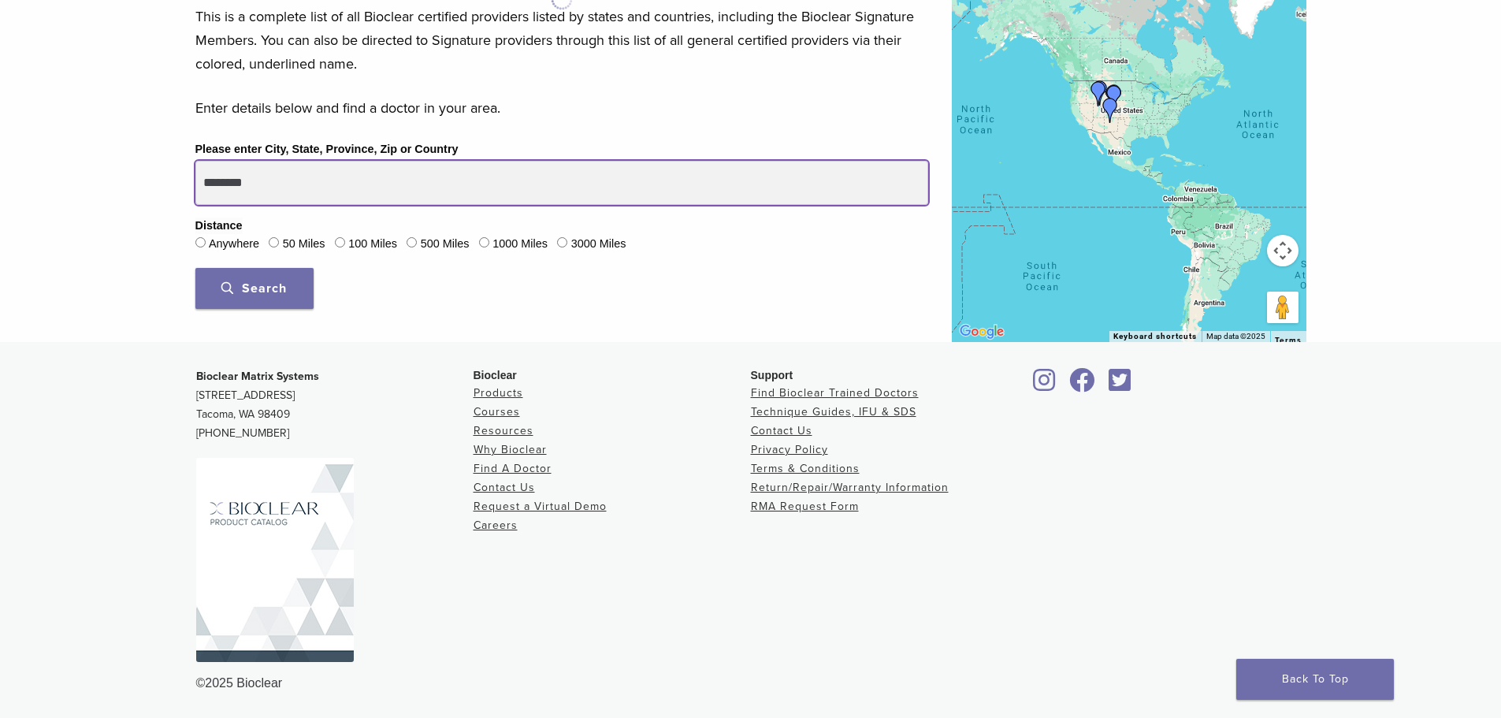
click at [423, 179] on input "********" at bounding box center [561, 183] width 733 height 44
type input "*"
type input "********"
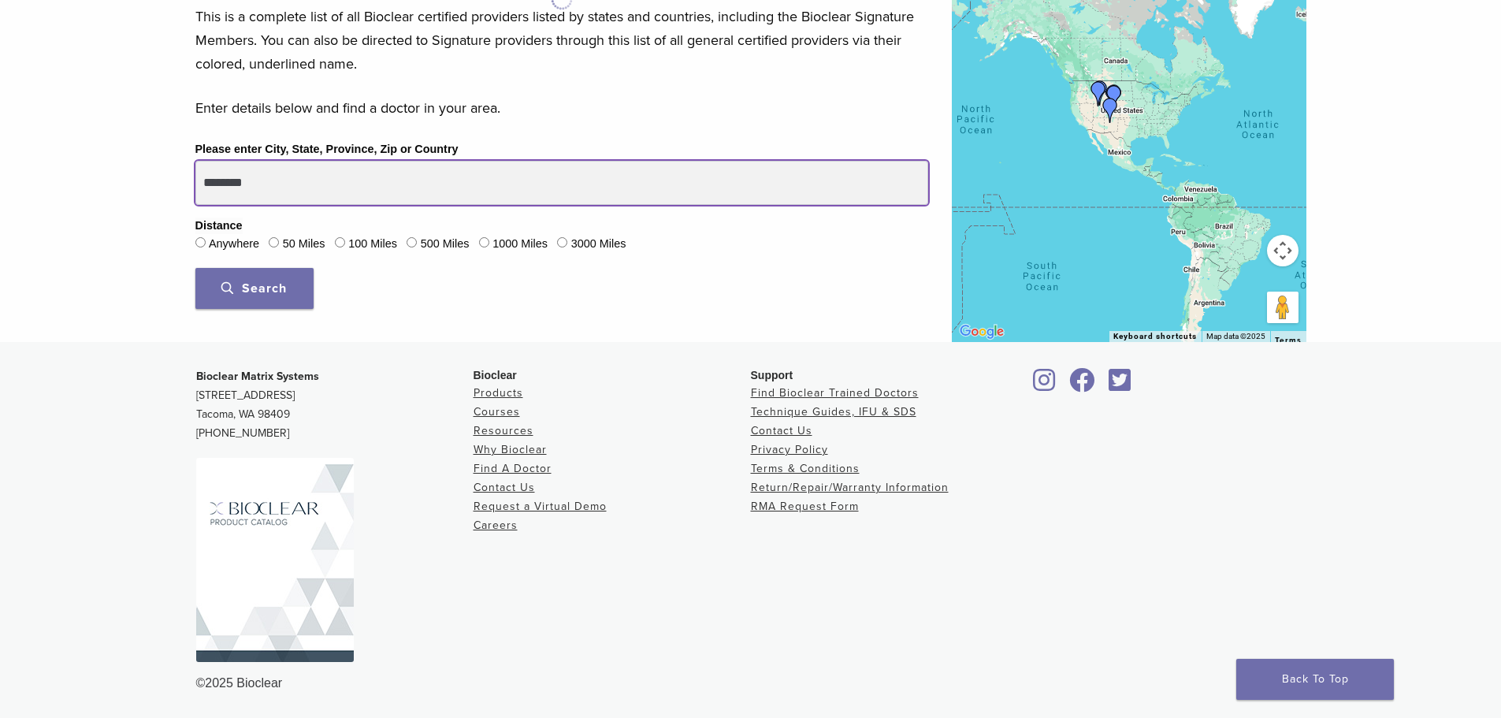
click at [195, 268] on button "Search" at bounding box center [254, 288] width 118 height 41
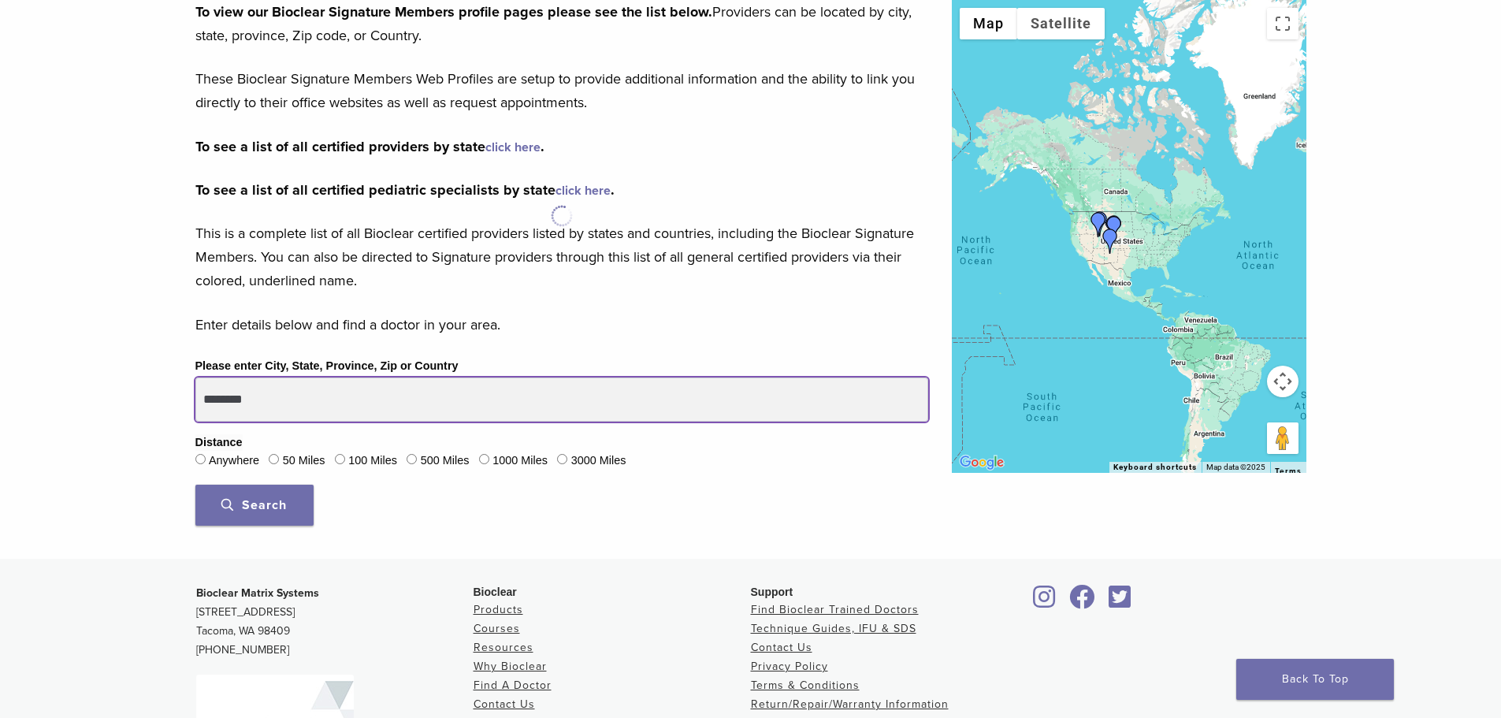
scroll to position [0, 0]
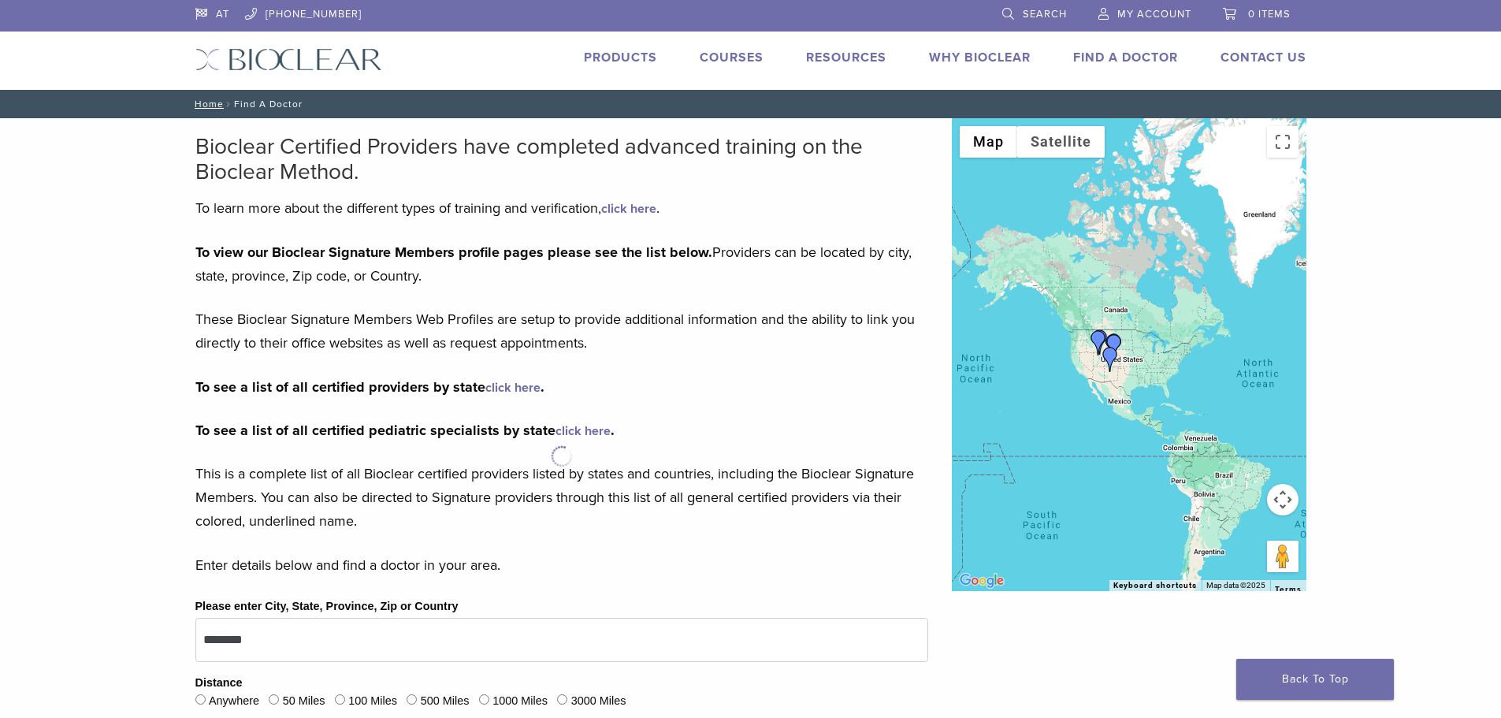
click at [970, 56] on link "Why Bioclear" at bounding box center [980, 58] width 102 height 16
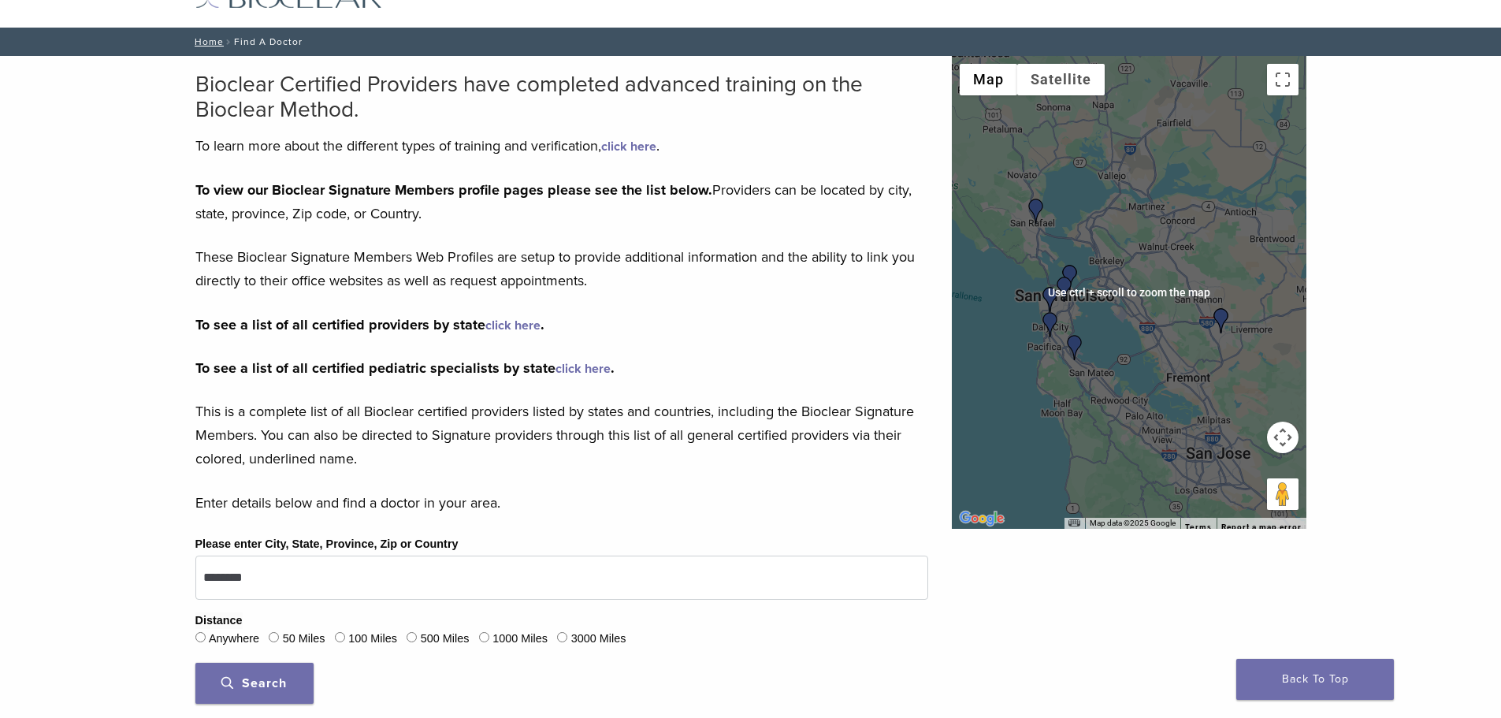
scroll to position [79, 0]
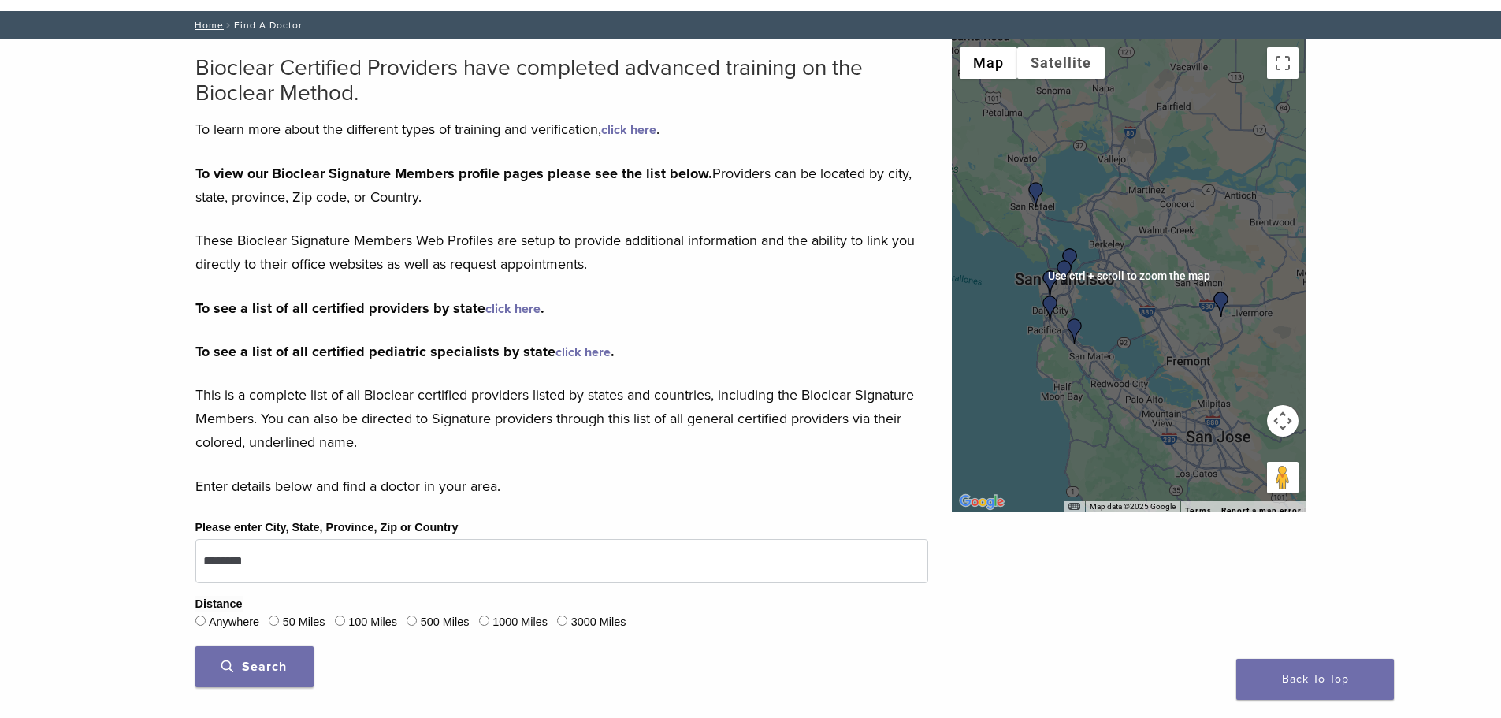
click at [1220, 302] on img "Dr. Olivia Nguyen" at bounding box center [1221, 304] width 25 height 25
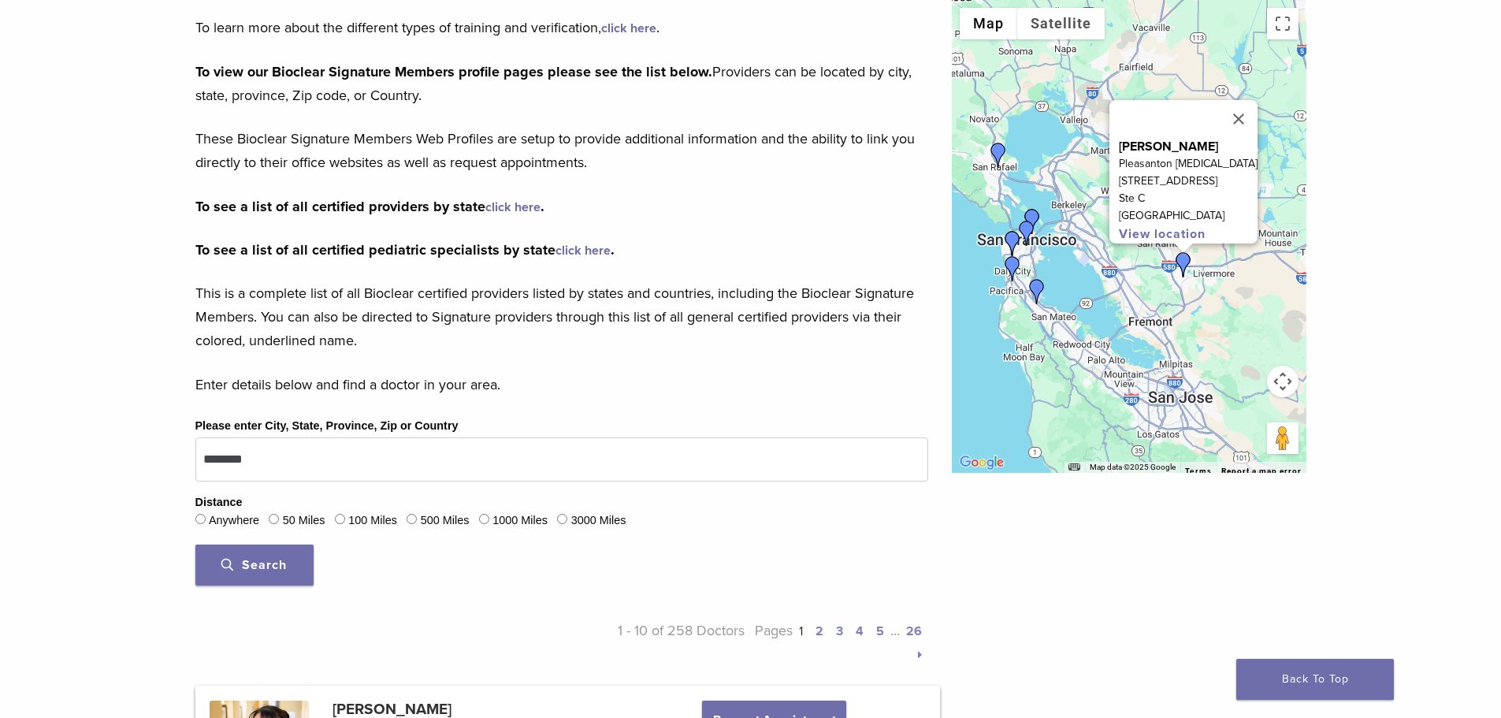
scroll to position [205, 0]
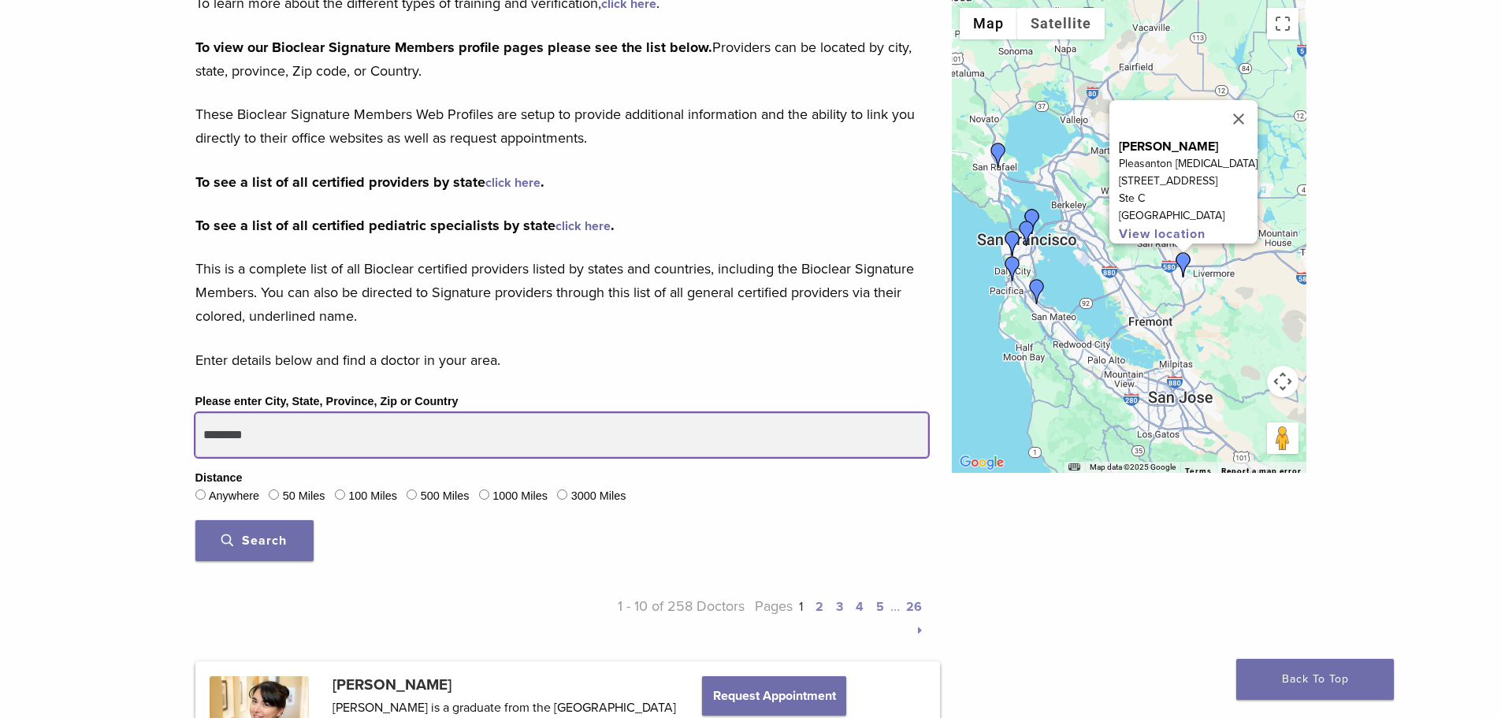
click at [303, 441] on input "********" at bounding box center [561, 435] width 733 height 44
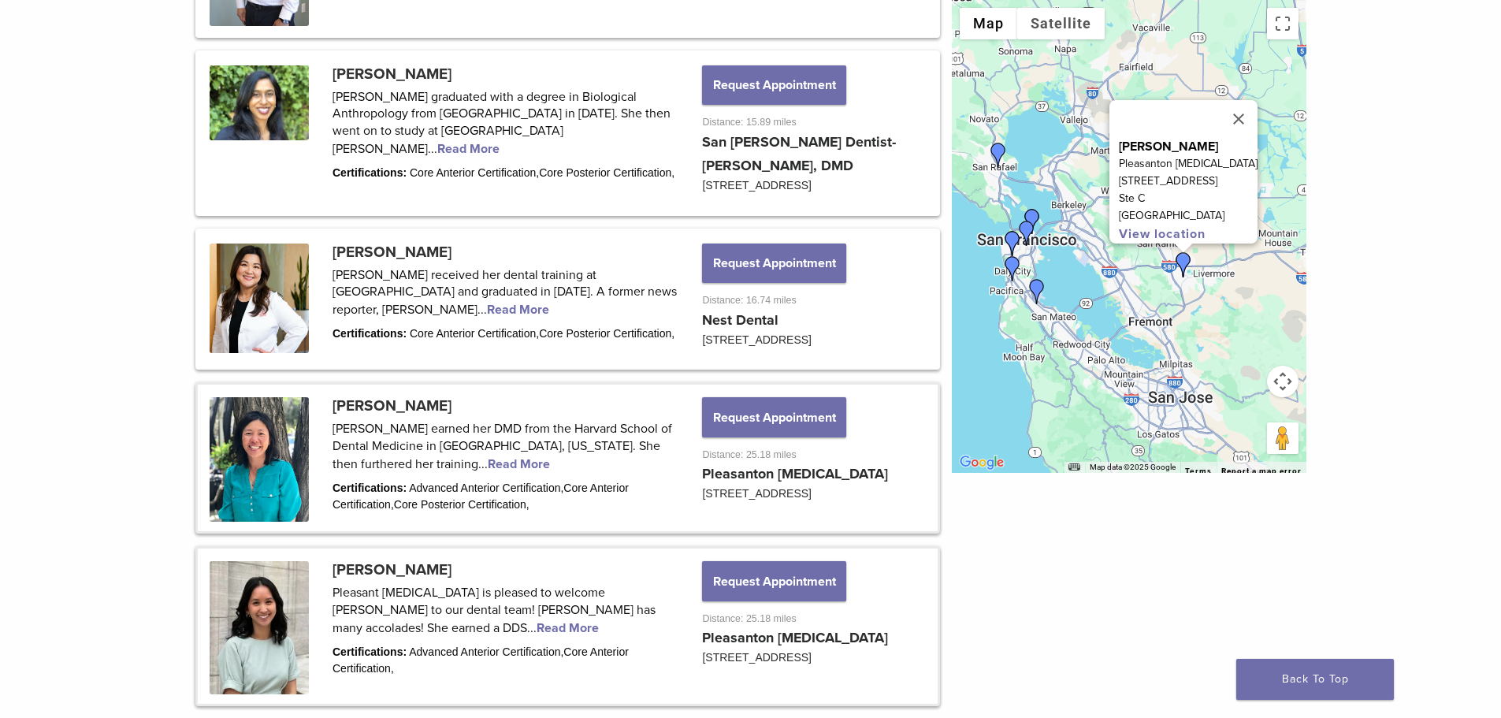
scroll to position [1877, 0]
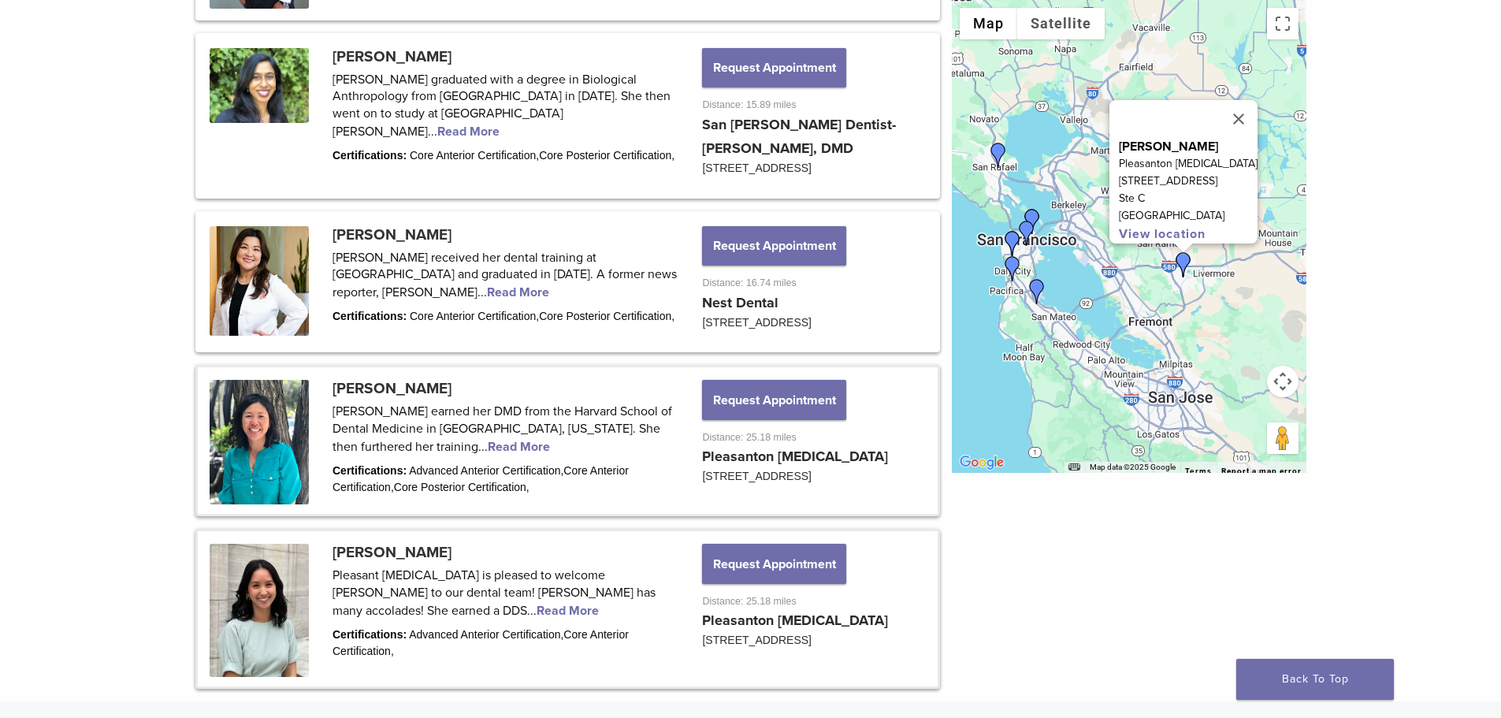
click at [295, 508] on link at bounding box center [568, 440] width 740 height 147
click at [1247, 106] on button "Close" at bounding box center [1239, 119] width 38 height 38
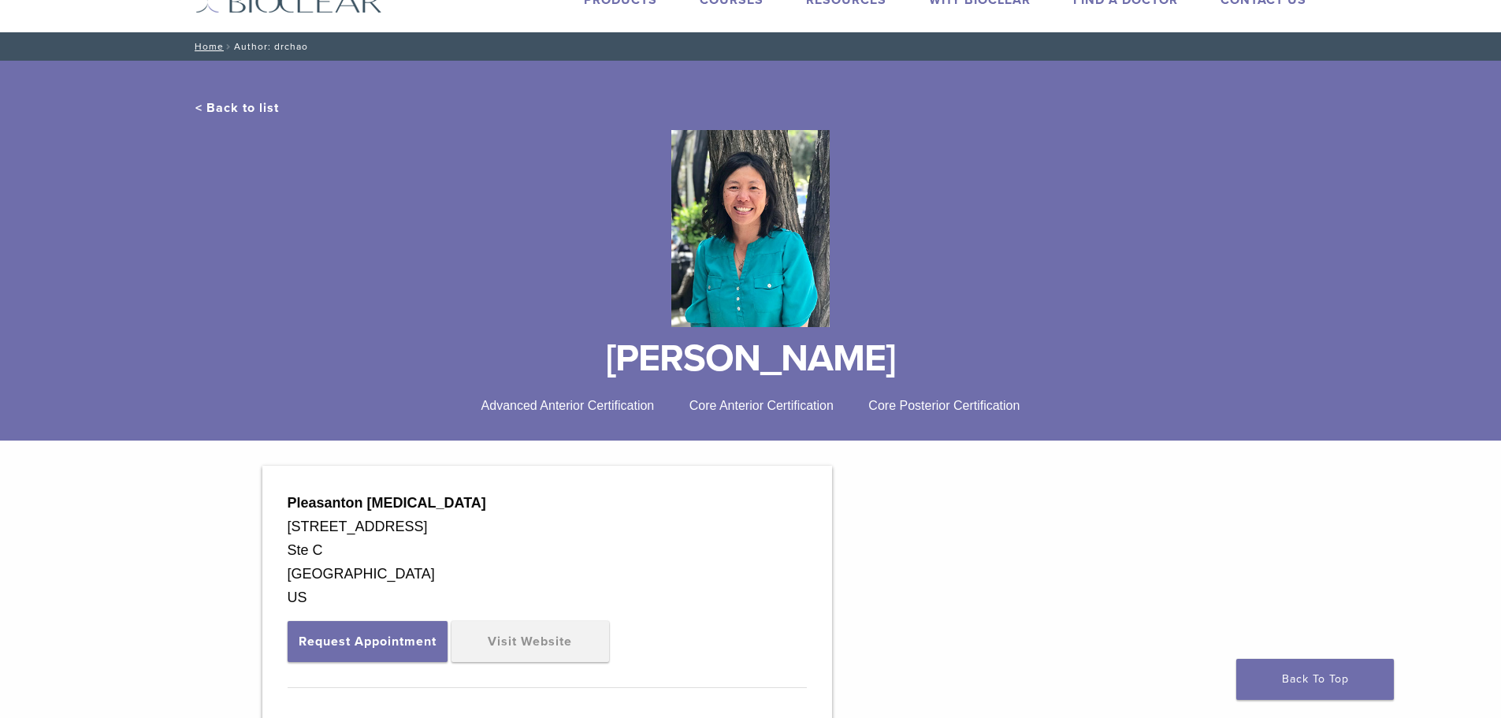
scroll to position [50, 0]
